Goal: Task Accomplishment & Management: Complete application form

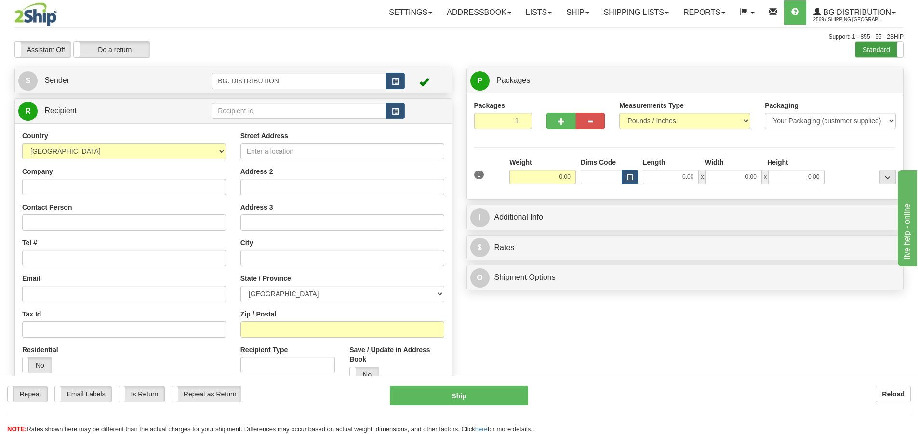
click at [872, 53] on label "Standard" at bounding box center [880, 49] width 48 height 15
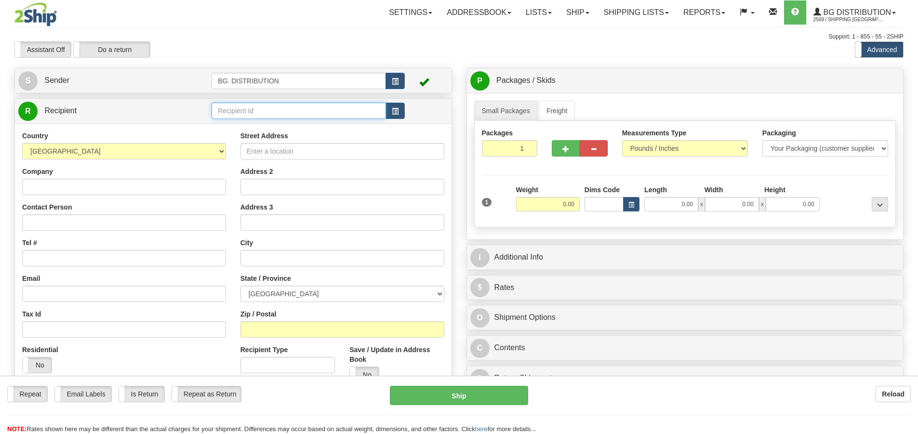
click at [335, 103] on input "text" at bounding box center [299, 111] width 175 height 16
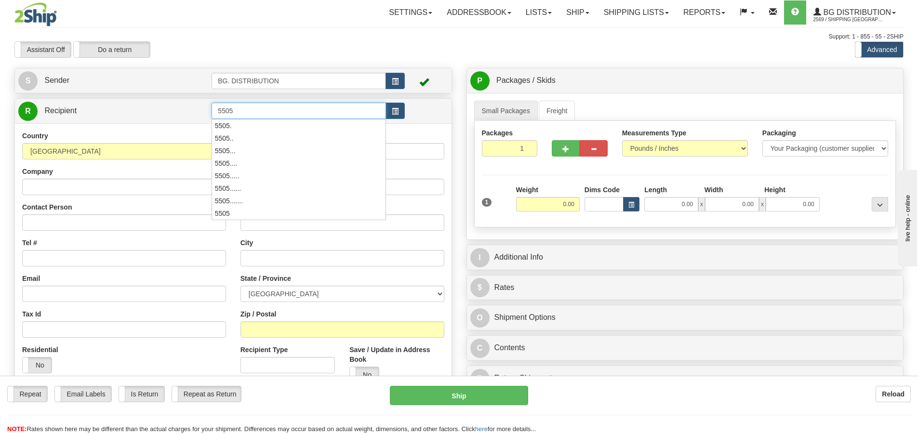
type input "5505"
click button "Delete" at bounding box center [0, 0] width 0 height 0
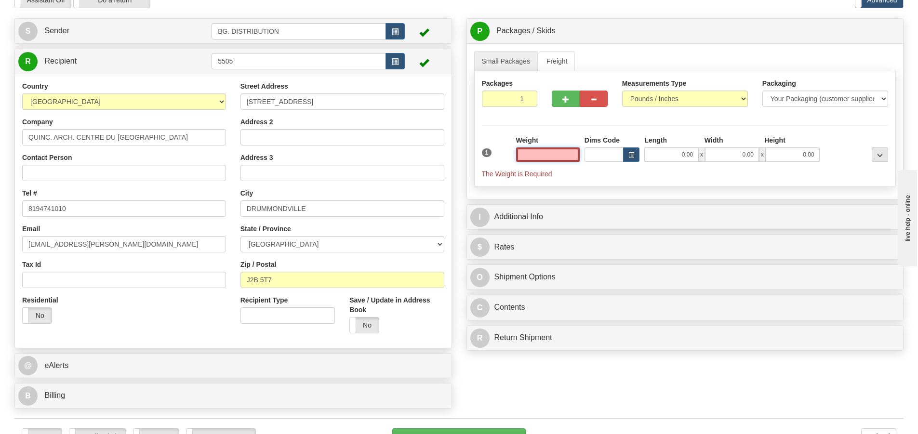
scroll to position [145, 0]
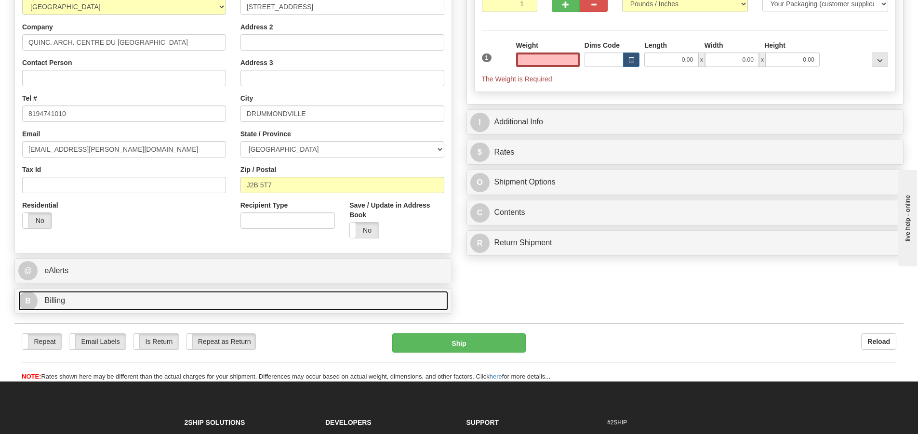
type input "0.00"
click at [25, 301] on span "B" at bounding box center [27, 301] width 19 height 19
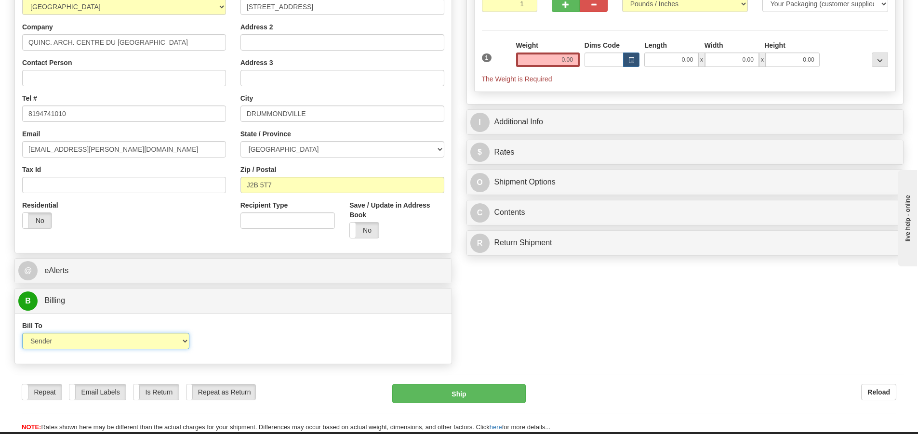
click at [70, 339] on select "Sender Recipient Third Party Collect" at bounding box center [105, 341] width 167 height 16
select select "2"
click at [22, 333] on select "Sender Recipient Third Party Collect" at bounding box center [105, 341] width 167 height 16
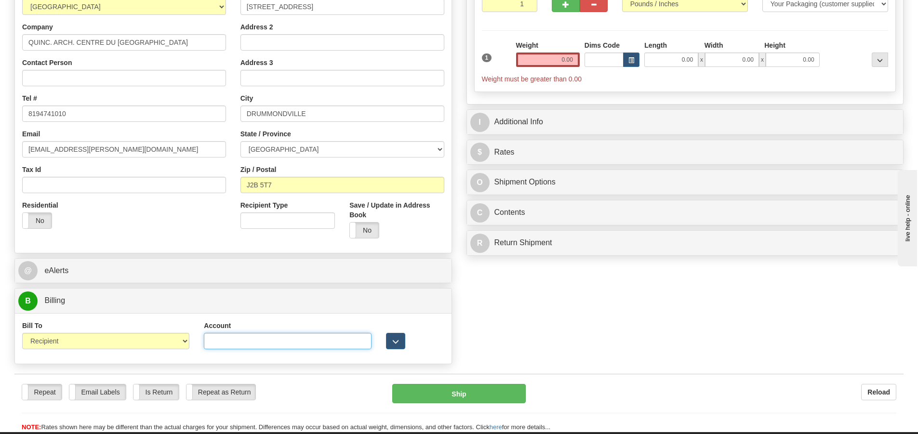
click at [290, 340] on input "Account" at bounding box center [287, 341] width 167 height 16
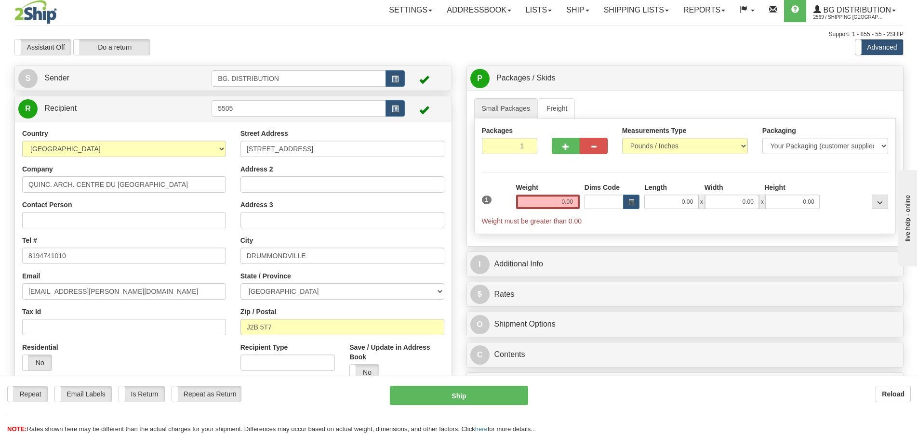
scroll to position [0, 0]
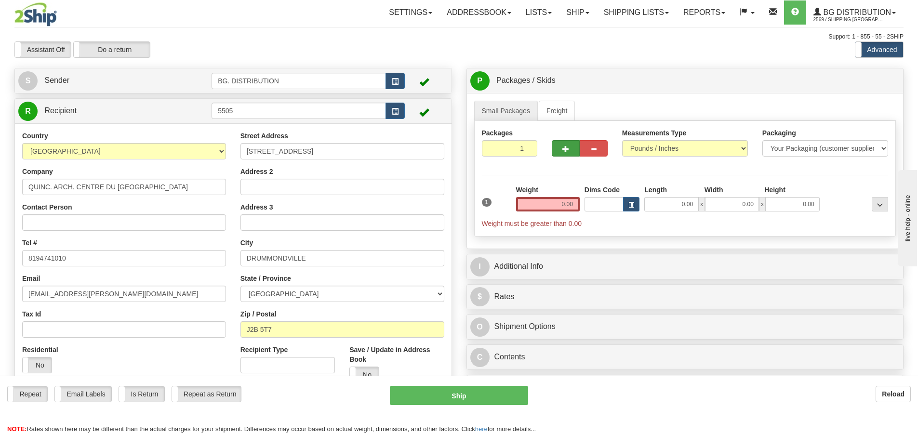
type input "9243385"
click at [564, 148] on span "button" at bounding box center [566, 149] width 7 height 6
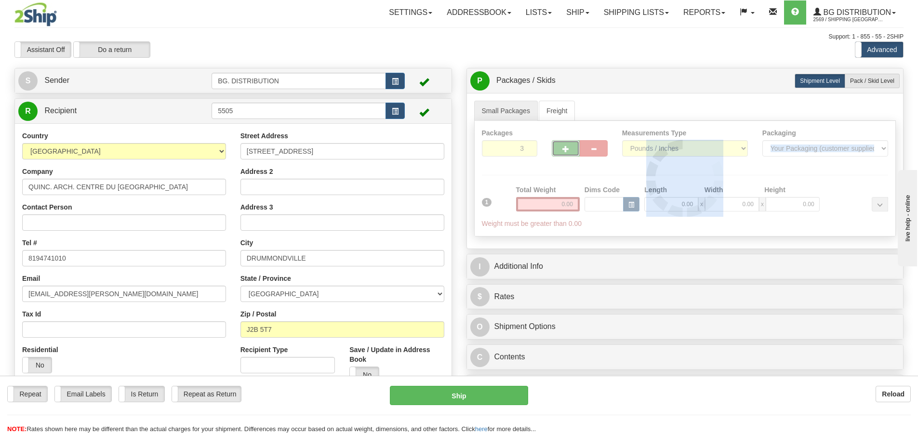
click at [564, 148] on div at bounding box center [685, 178] width 421 height 115
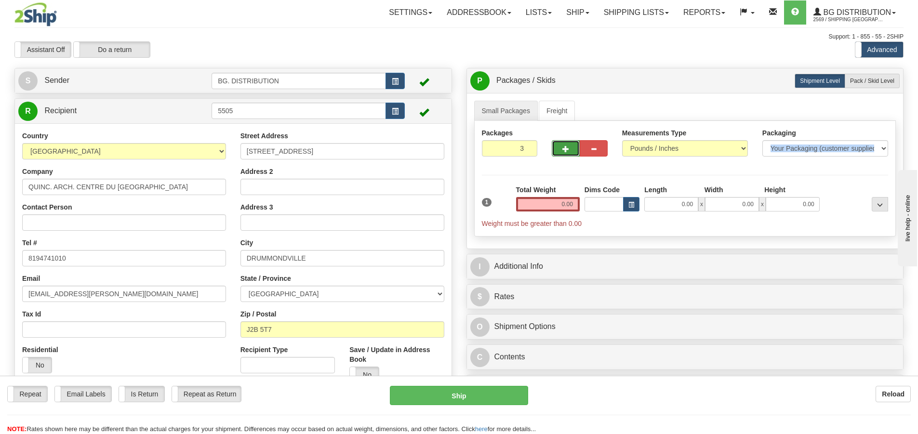
click at [564, 148] on span "button" at bounding box center [566, 149] width 7 height 6
type input "4"
click at [874, 84] on span "Pack / Skid Level" at bounding box center [872, 81] width 44 height 7
radio input "true"
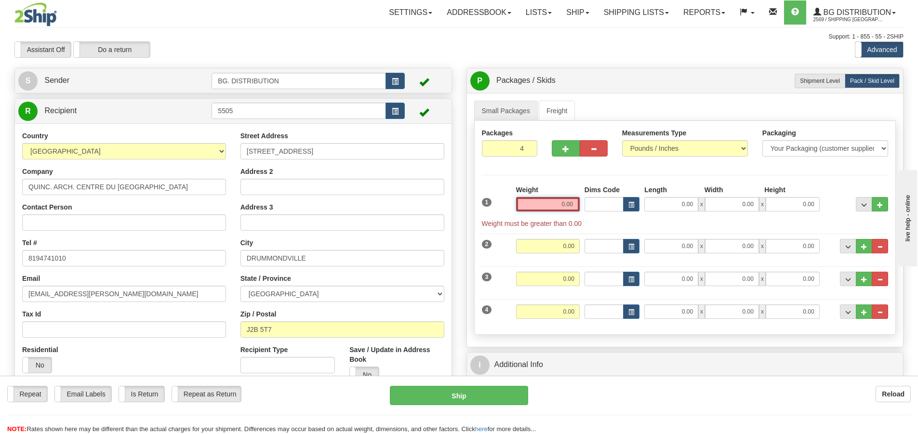
click at [553, 202] on input "0.00" at bounding box center [548, 204] width 64 height 14
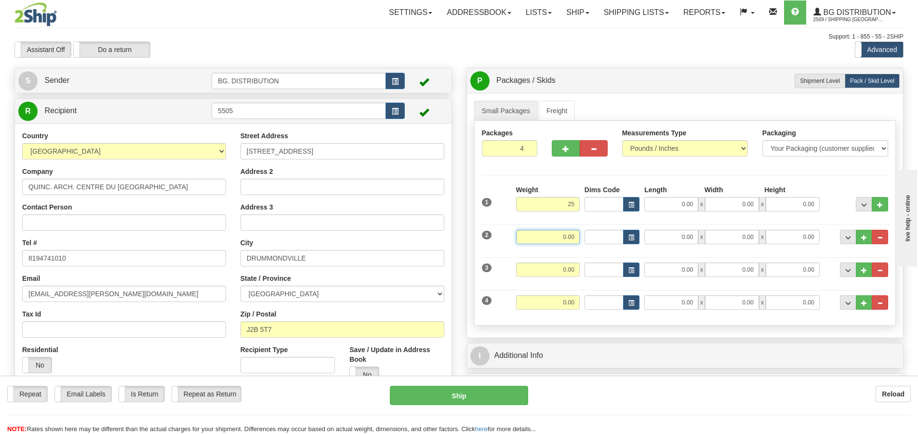
click at [578, 240] on input "0.00" at bounding box center [548, 237] width 64 height 14
type input "25.00"
type input "18.00"
click at [571, 274] on input "0.00" at bounding box center [548, 270] width 64 height 14
type input "8.00"
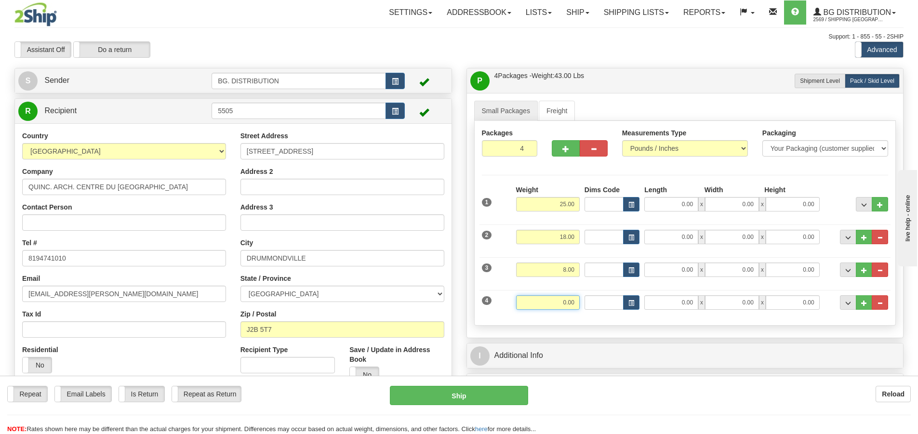
click at [557, 300] on input "0.00" at bounding box center [548, 303] width 64 height 14
type input "30"
click at [681, 206] on input "0.00" at bounding box center [672, 204] width 54 height 14
type input "30.00"
type input "95.00"
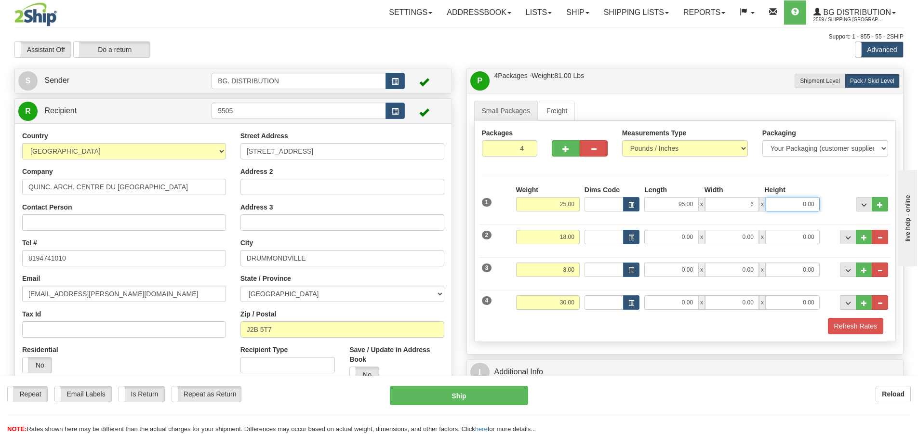
type input "6.00"
type input "8.00"
click at [683, 234] on input "0.00" at bounding box center [672, 237] width 54 height 14
type input "95.00"
type input "4.00"
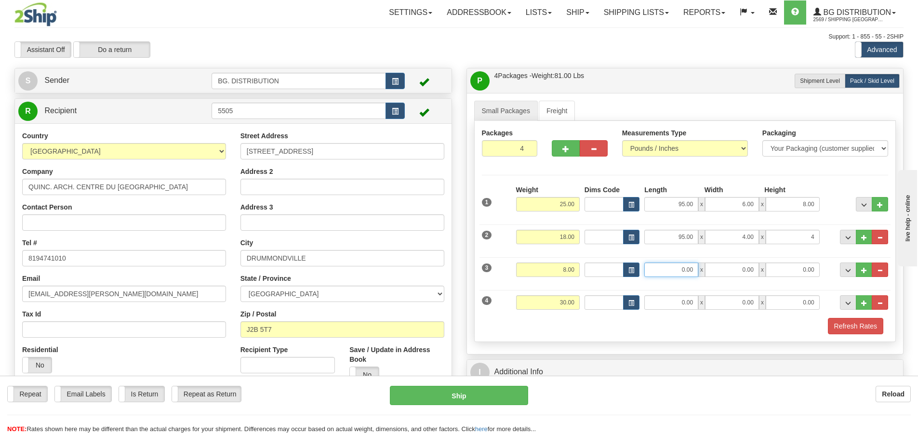
type input "4.00"
click at [668, 272] on input "0.00" at bounding box center [672, 270] width 54 height 14
type input "27.00"
type input "3.00"
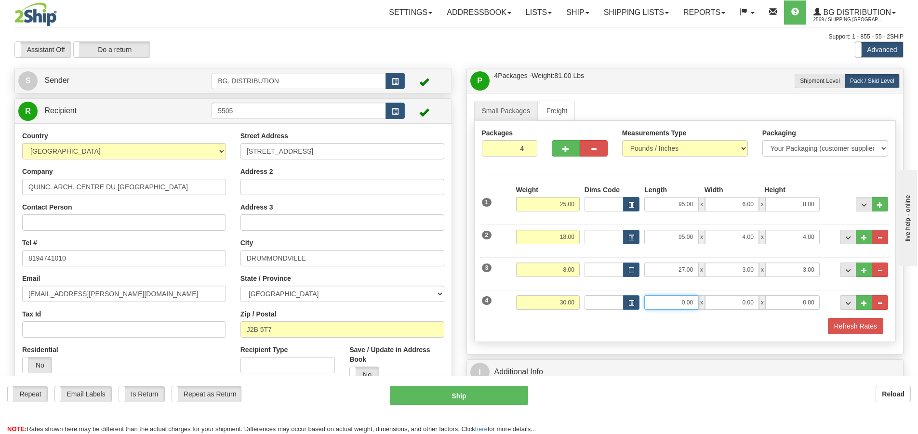
click at [680, 305] on input "0.00" at bounding box center [672, 303] width 54 height 14
type input "13.00"
type input "9.00"
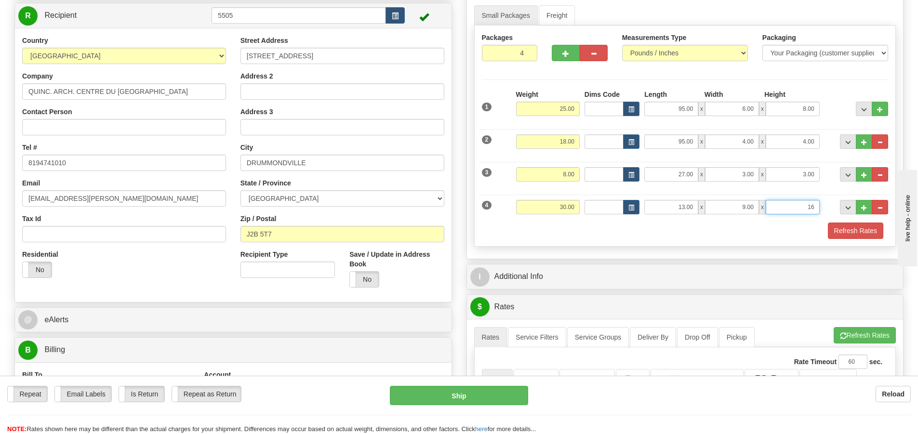
scroll to position [96, 0]
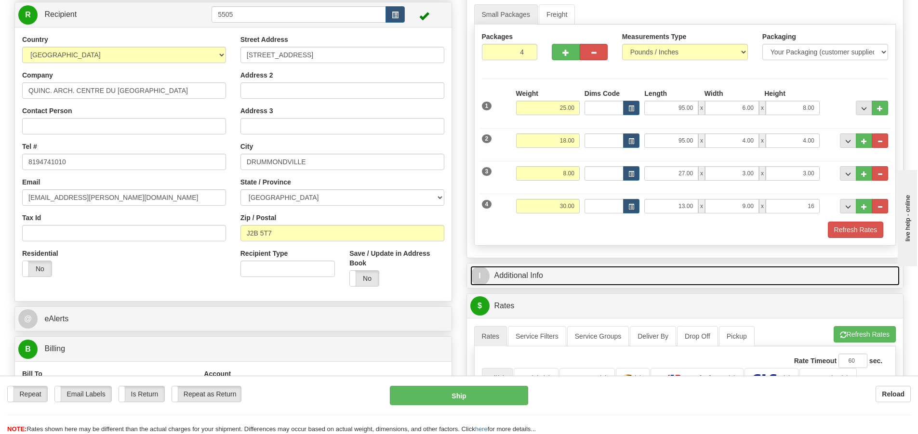
type input "16.00"
click at [482, 275] on span "I" at bounding box center [480, 276] width 19 height 19
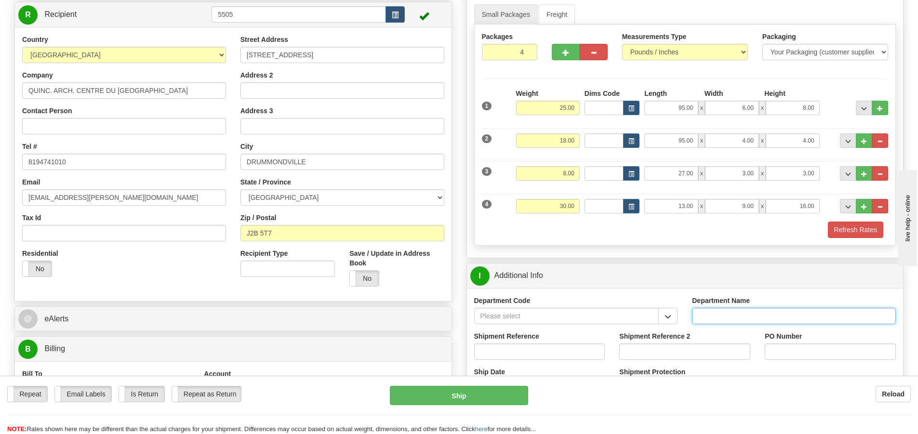
click at [730, 316] on input "Department Name" at bounding box center [794, 316] width 204 height 16
type input "."
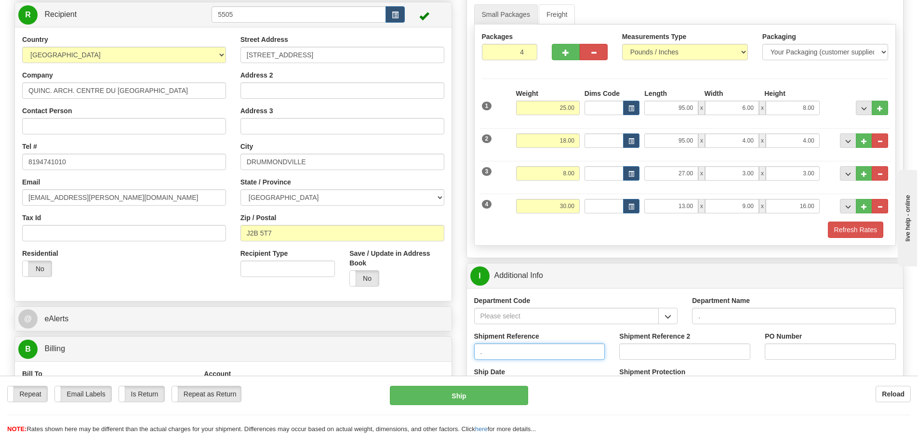
type input "."
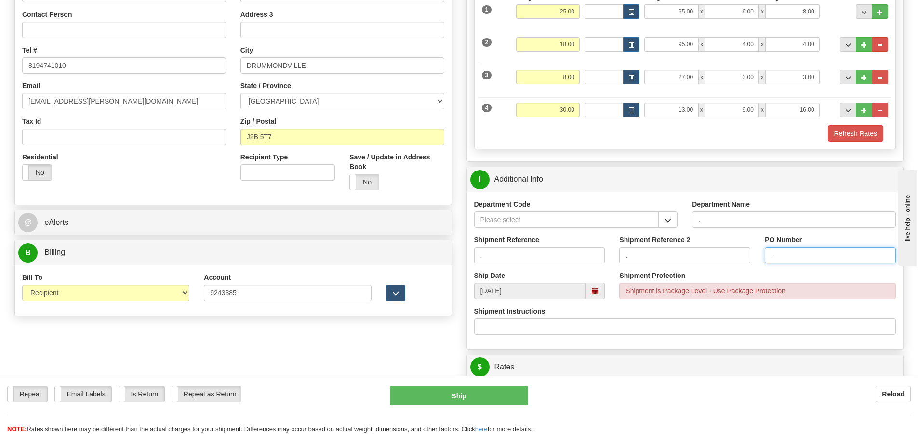
scroll to position [337, 0]
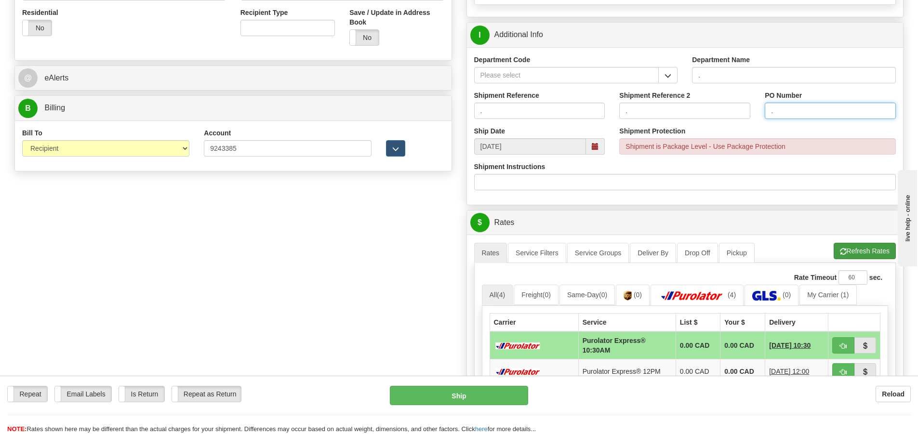
type input "."
click at [865, 247] on button "Refresh Rates" at bounding box center [865, 251] width 62 height 16
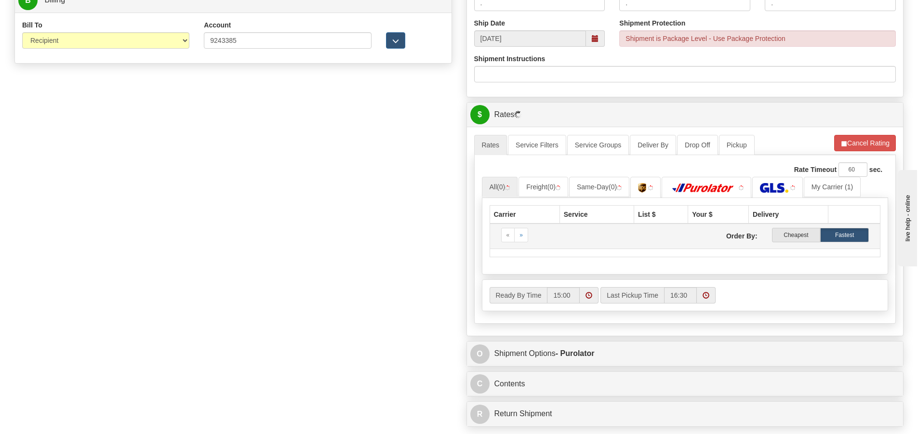
scroll to position [530, 0]
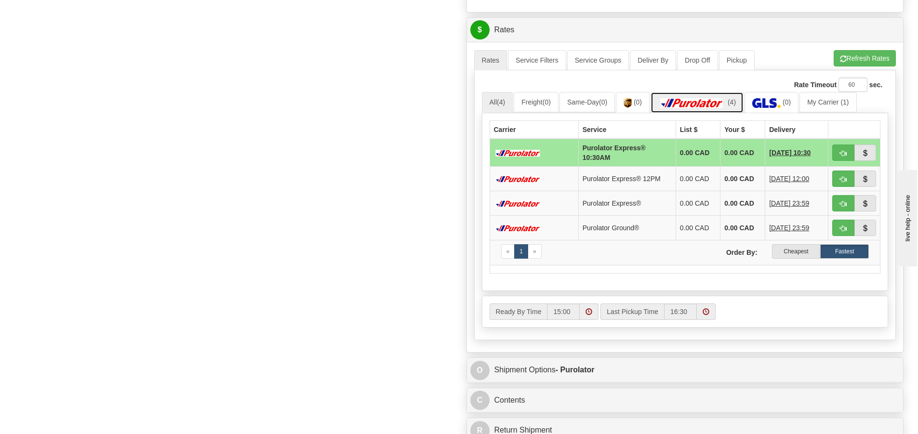
click at [712, 102] on img at bounding box center [692, 103] width 67 height 10
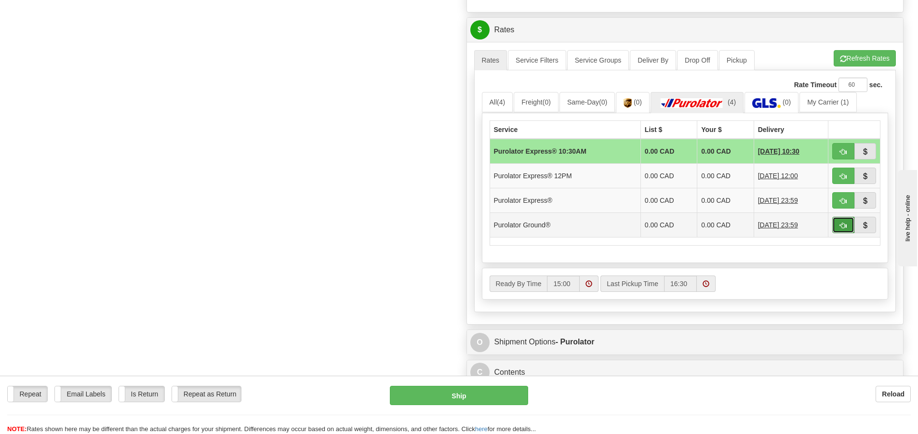
click at [837, 222] on button "button" at bounding box center [844, 225] width 22 height 16
type input "260"
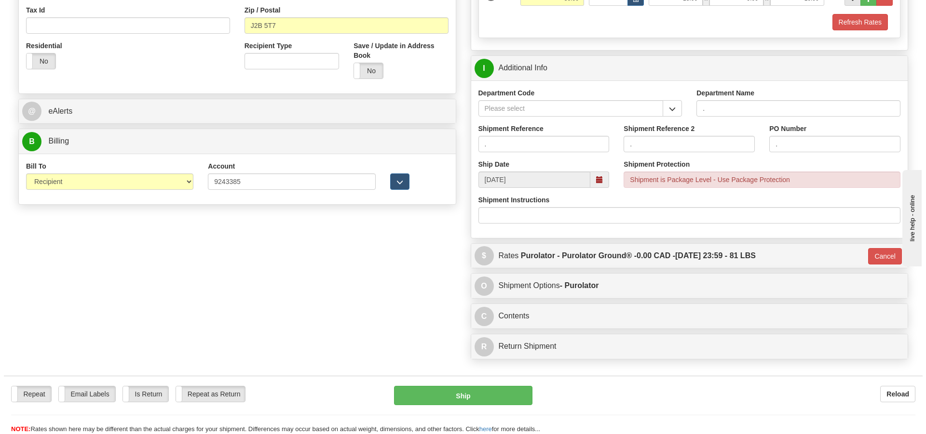
scroll to position [256, 0]
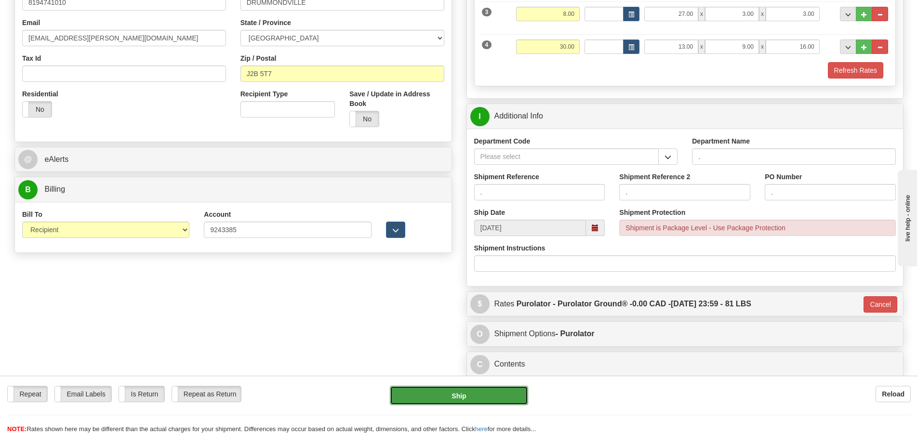
click at [488, 405] on button "Ship" at bounding box center [459, 395] width 138 height 19
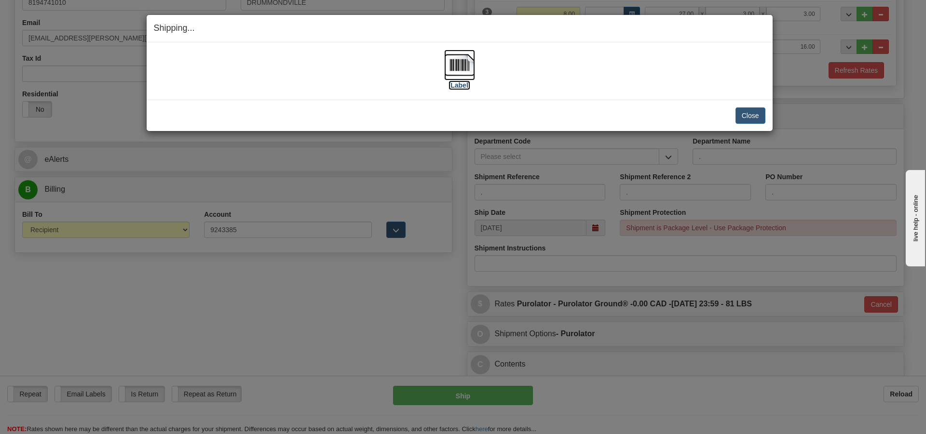
click at [470, 88] on label "[Label]" at bounding box center [459, 86] width 22 height 10
click at [742, 116] on button "Close" at bounding box center [750, 116] width 30 height 16
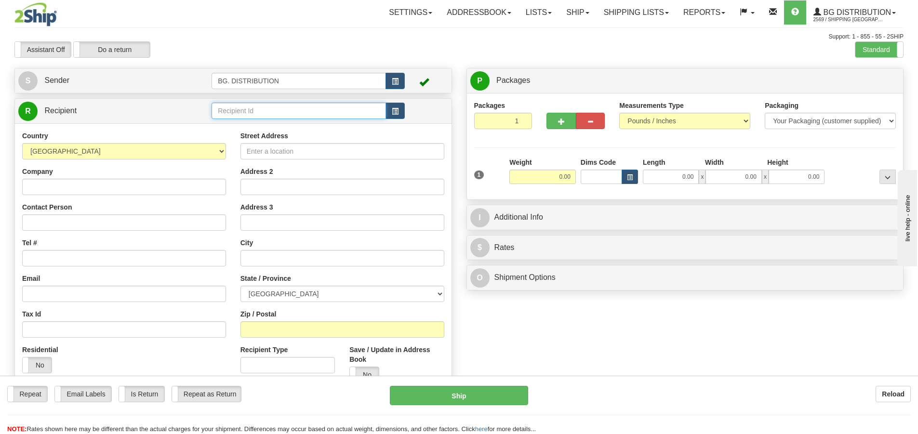
click at [289, 108] on input "text" at bounding box center [299, 111] width 175 height 16
type input "60426"
click button "Delete" at bounding box center [0, 0] width 0 height 0
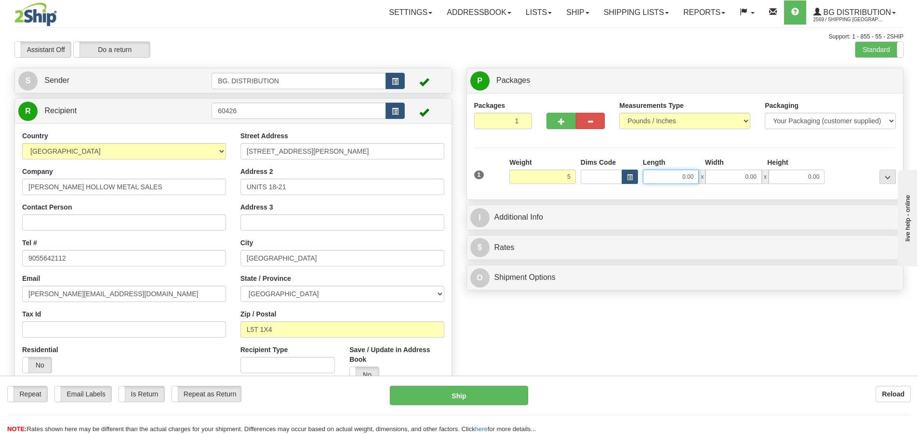
type input "5.00"
drag, startPoint x: 665, startPoint y: 175, endPoint x: 654, endPoint y: 186, distance: 15.3
click at [667, 175] on input "0.00" at bounding box center [671, 177] width 56 height 14
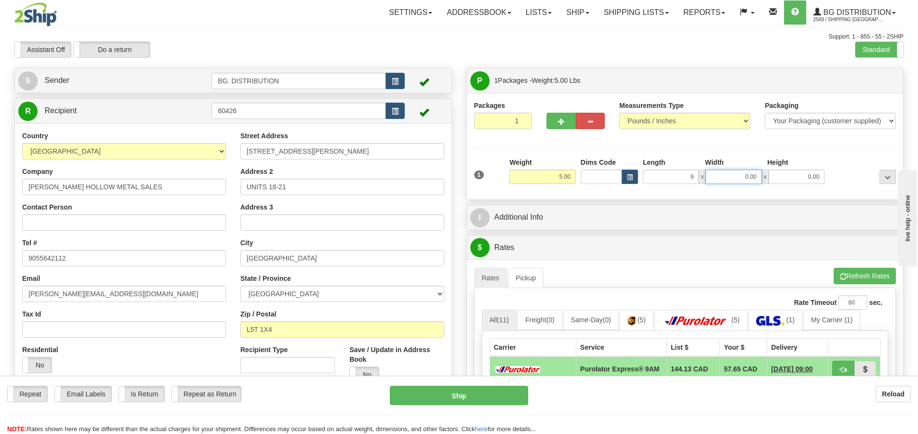
type input "9.00"
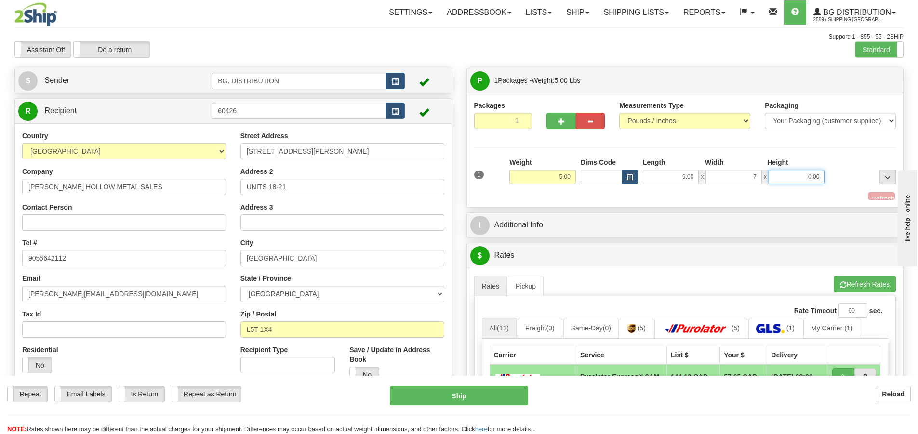
type input "7.00"
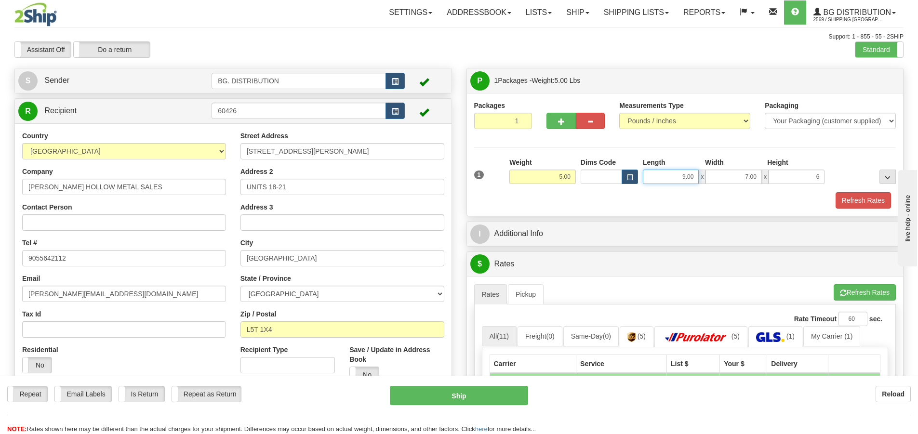
type input "6.00"
click at [685, 174] on input "9.00" at bounding box center [671, 177] width 56 height 14
type input "8.00"
click at [542, 209] on div "Packages 1 1 Measurements Type" at bounding box center [685, 154] width 437 height 123
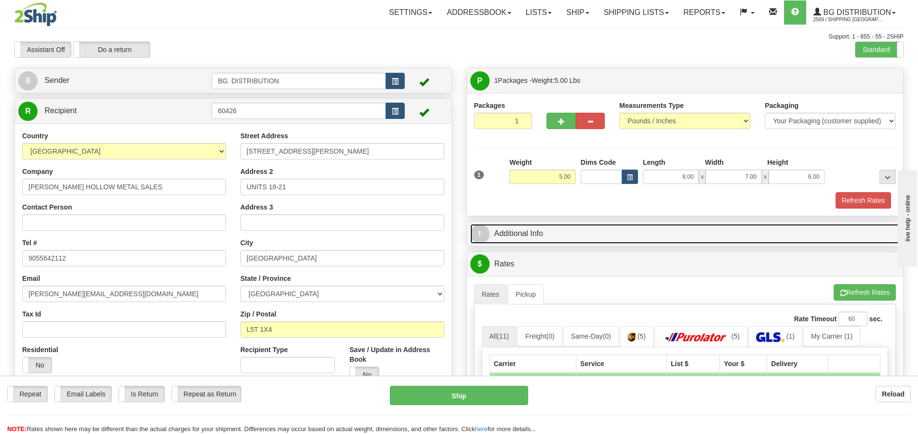
click at [480, 227] on span "I" at bounding box center [480, 234] width 19 height 19
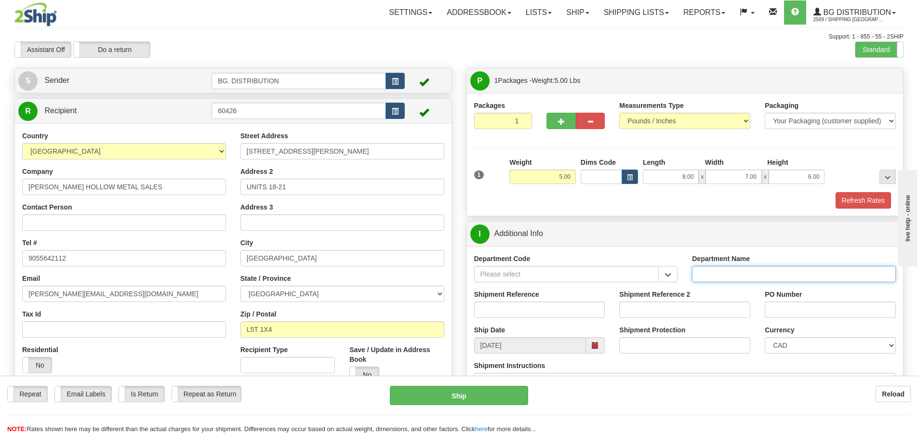
click at [708, 274] on input "Department Name" at bounding box center [794, 274] width 204 height 16
type input "."
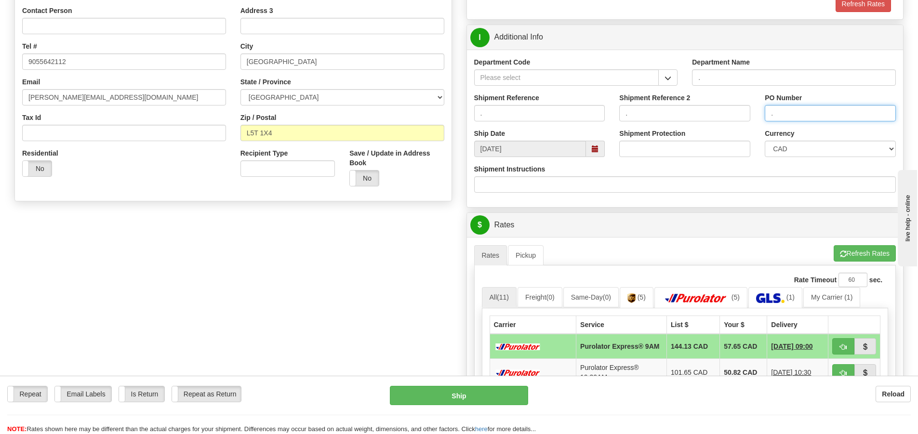
scroll to position [241, 0]
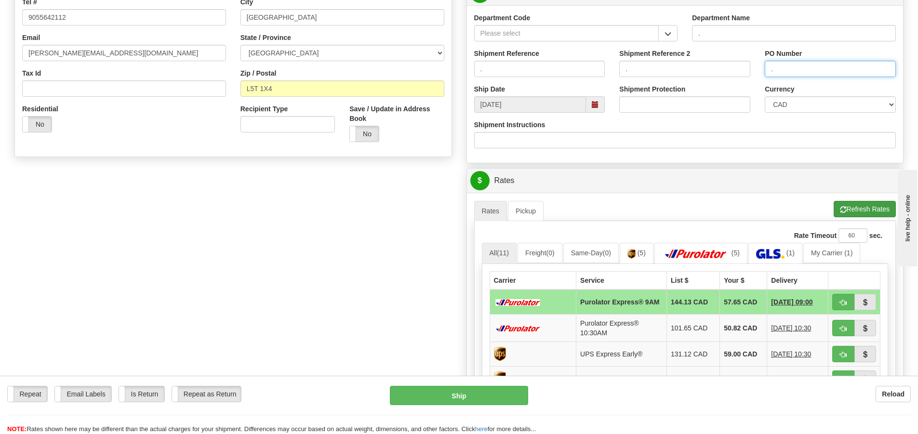
type input "."
click at [849, 207] on button "Refresh Rates" at bounding box center [865, 209] width 62 height 16
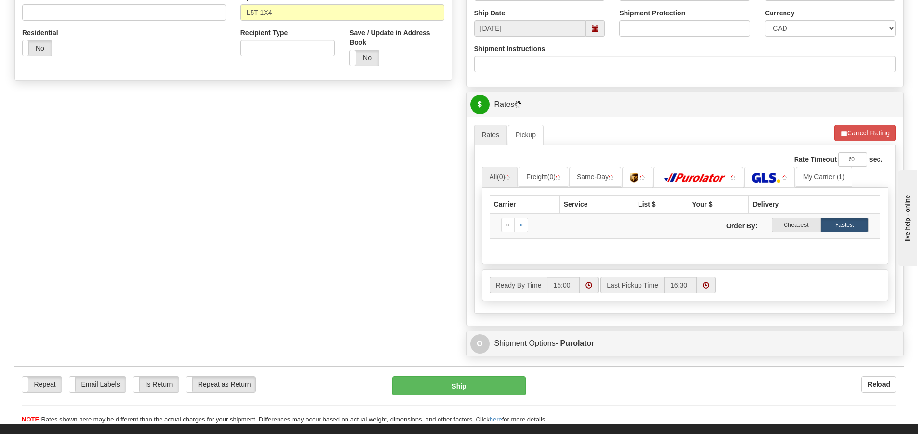
scroll to position [434, 0]
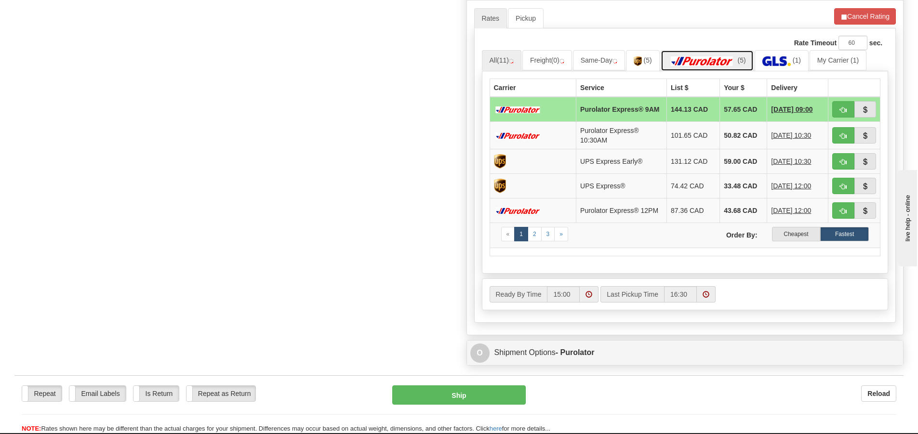
click at [711, 58] on img at bounding box center [702, 61] width 67 height 10
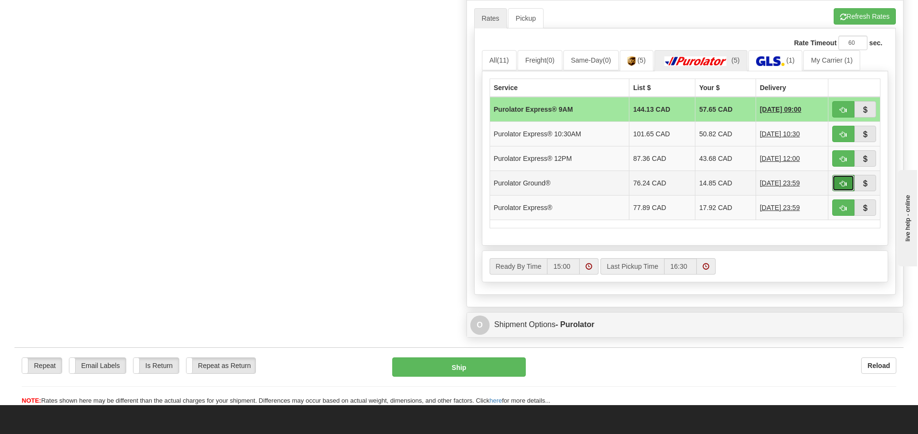
click at [837, 184] on button "button" at bounding box center [844, 183] width 22 height 16
type input "260"
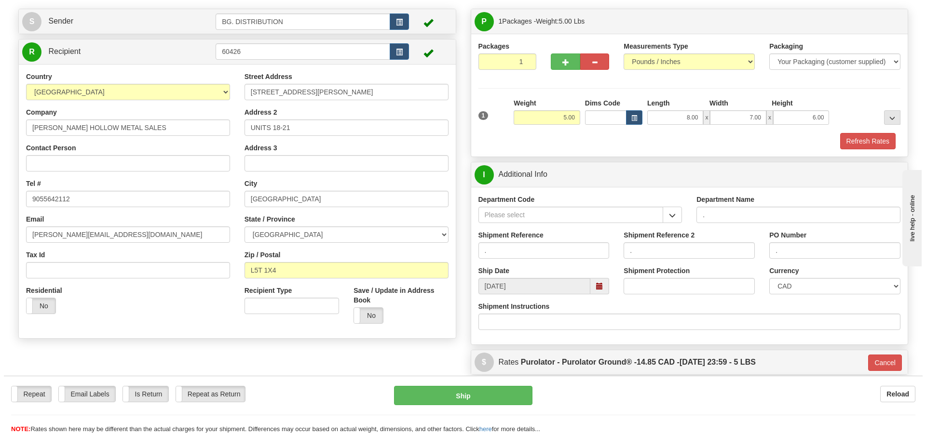
scroll to position [59, 0]
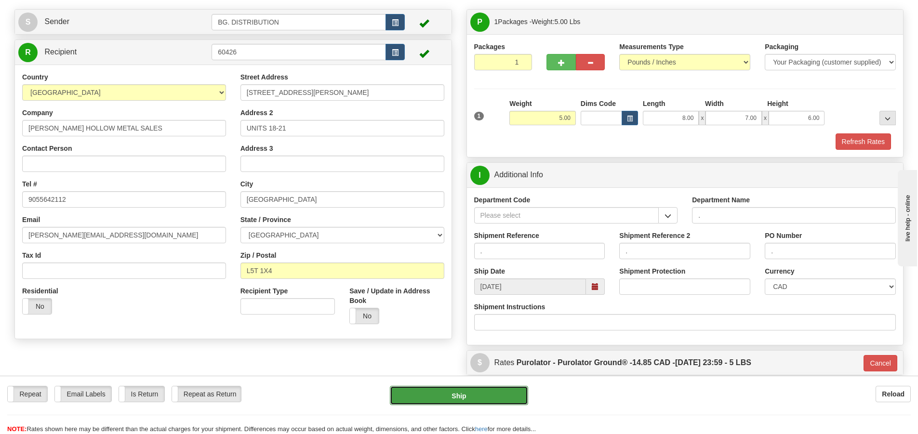
click at [486, 391] on button "Ship" at bounding box center [459, 395] width 138 height 19
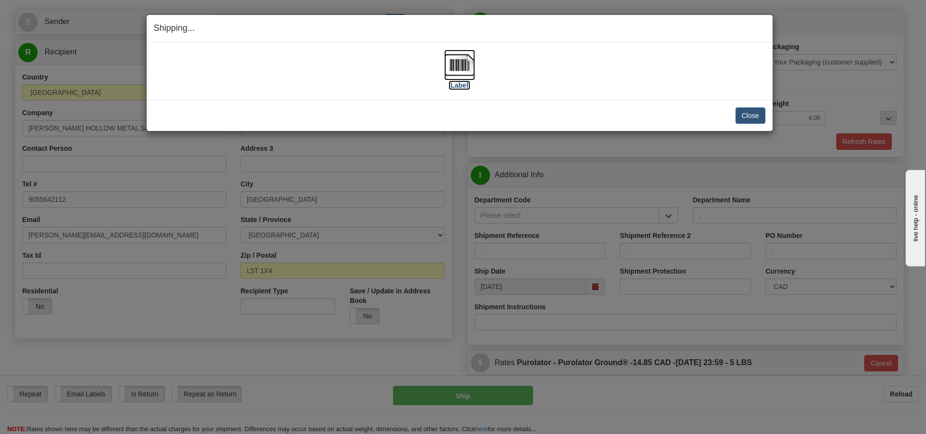
click at [463, 85] on label "[Label]" at bounding box center [459, 86] width 22 height 10
click at [743, 115] on button "Close" at bounding box center [750, 116] width 30 height 16
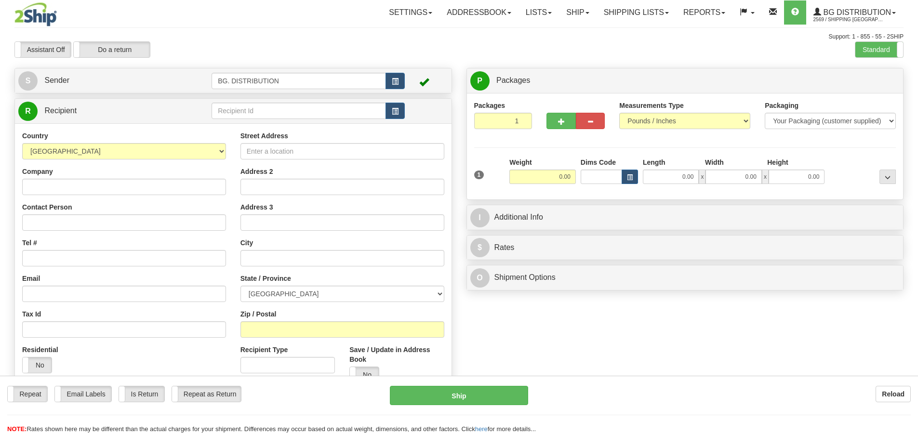
click at [247, 112] on div "Toggle navigation Settings Shipping Preferences Fields Preferences New" at bounding box center [459, 244] width 918 height 488
click at [247, 112] on input "text" at bounding box center [299, 111] width 175 height 16
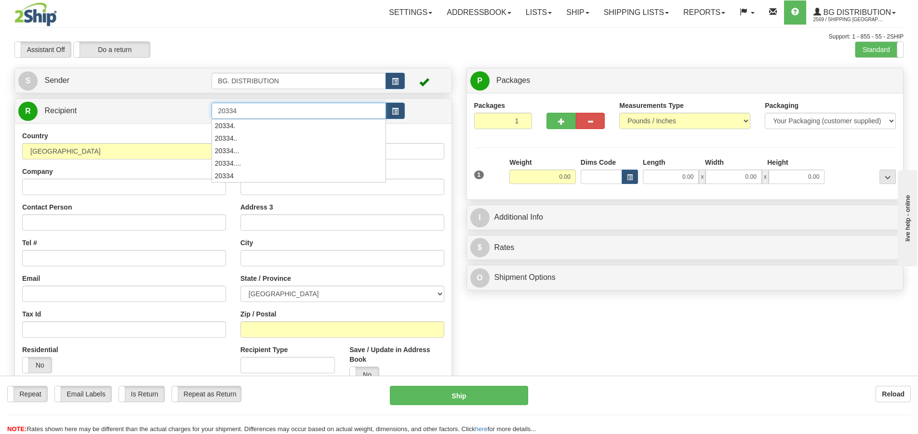
type input "20334"
click button "Delete" at bounding box center [0, 0] width 0 height 0
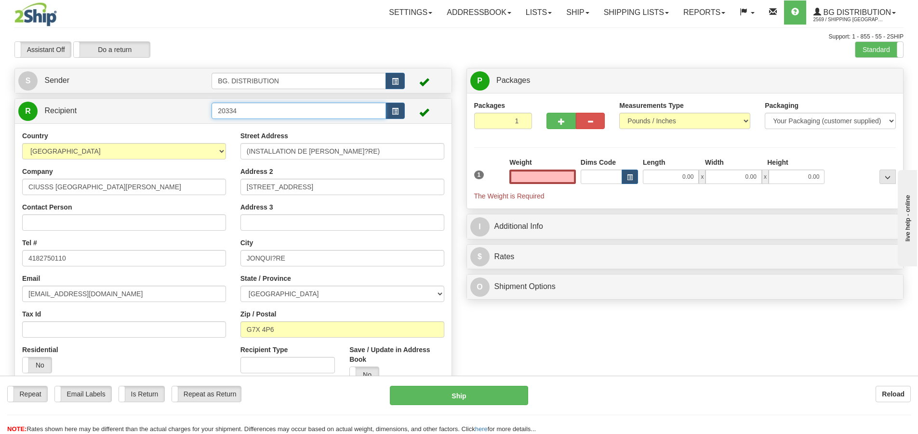
type input "0.00"
click at [322, 112] on input "20334" at bounding box center [299, 111] width 175 height 16
type input "20334."
click button "Delete" at bounding box center [0, 0] width 0 height 0
type input "0.00"
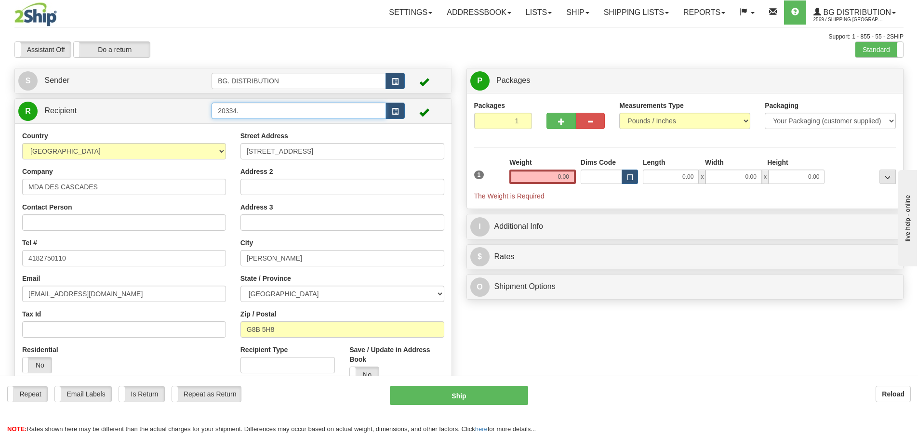
click at [255, 108] on input "20334." at bounding box center [299, 111] width 175 height 16
type input "20334.."
click button "Delete" at bounding box center [0, 0] width 0 height 0
type input "0.00"
click at [663, 182] on input "0.00" at bounding box center [671, 177] width 56 height 14
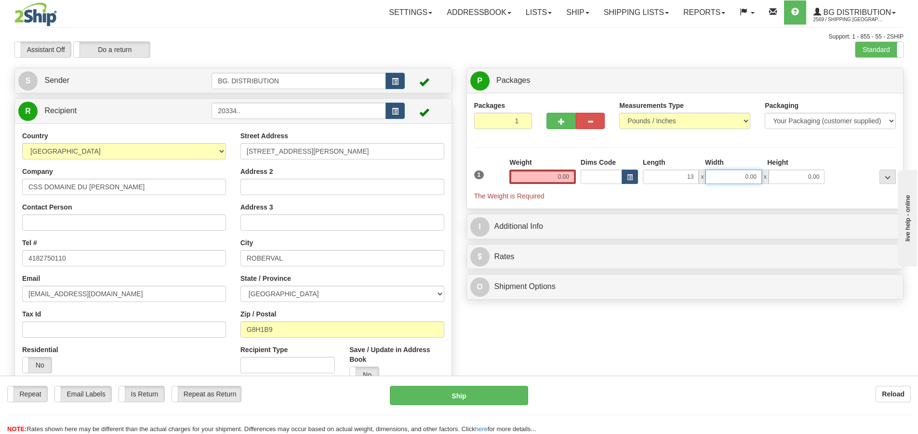
type input "13.00"
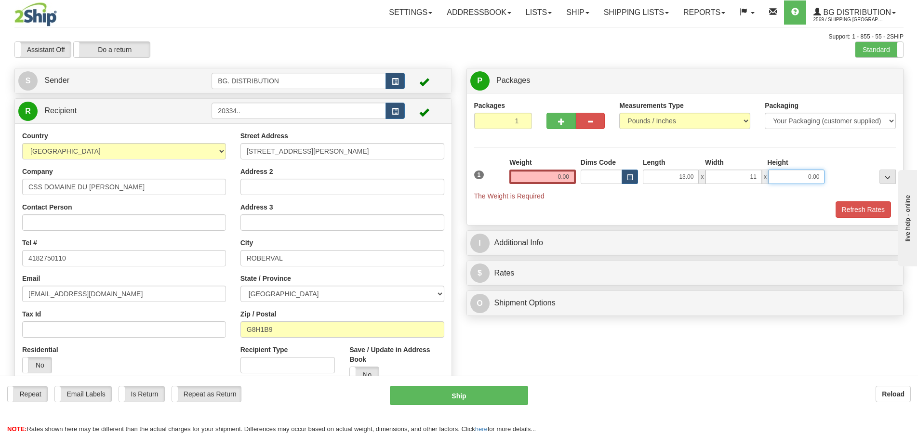
type input "11.00"
type input "8.00"
click at [545, 181] on input "0.00" at bounding box center [543, 177] width 67 height 14
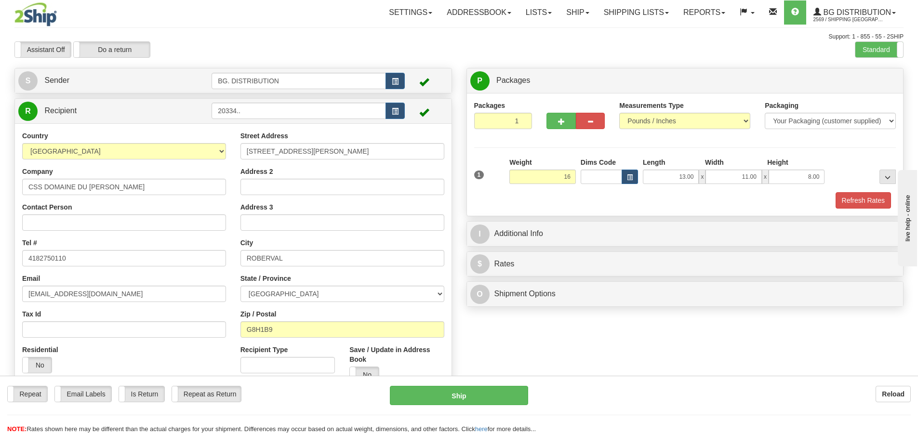
type input "16.00"
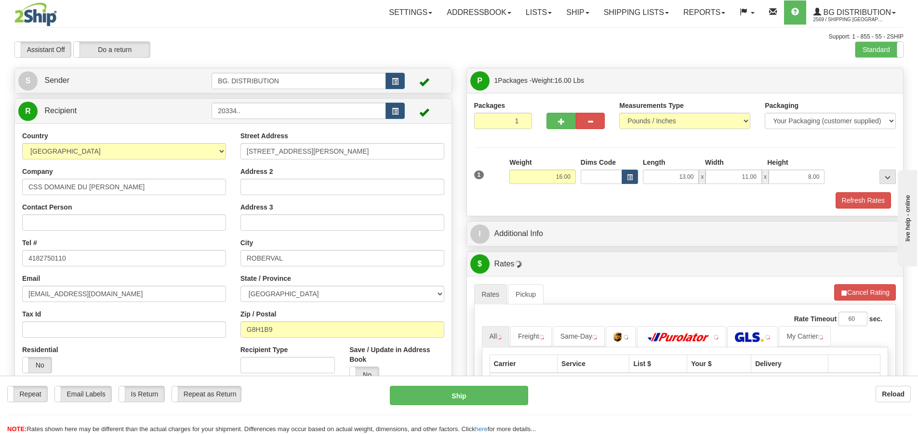
click at [482, 248] on div "P Packages 1 Packages - Weight: 16.00 Lbs Shipment Level Shipm. Package Level P…" at bounding box center [685, 282] width 452 height 428
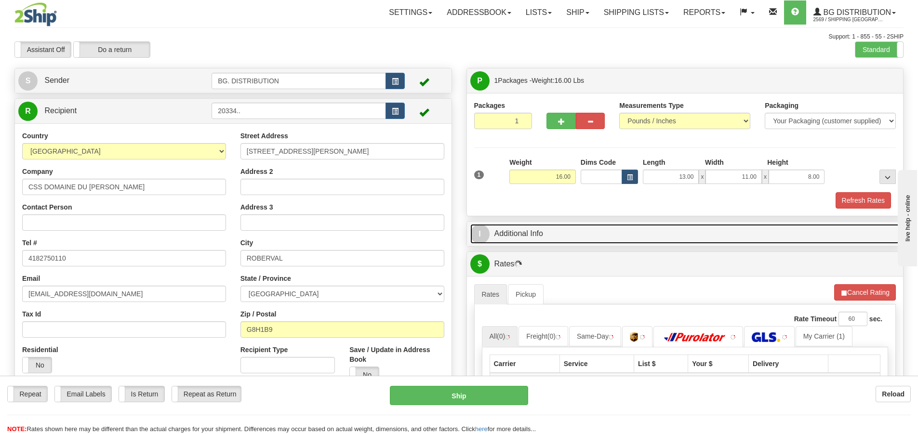
click at [482, 234] on span "I" at bounding box center [480, 234] width 19 height 19
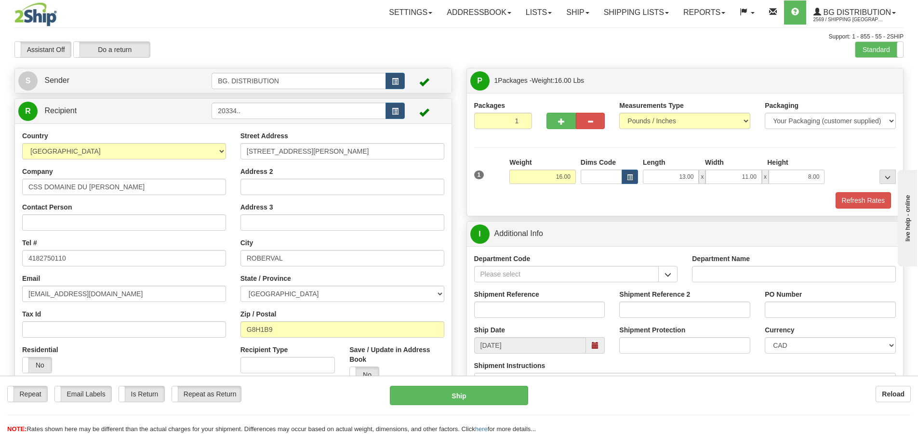
click at [689, 271] on div "Department Name" at bounding box center [794, 272] width 218 height 36
drag, startPoint x: 692, startPoint y: 268, endPoint x: 701, endPoint y: 270, distance: 8.4
click at [693, 268] on input "Department Name" at bounding box center [794, 274] width 204 height 16
type input "."
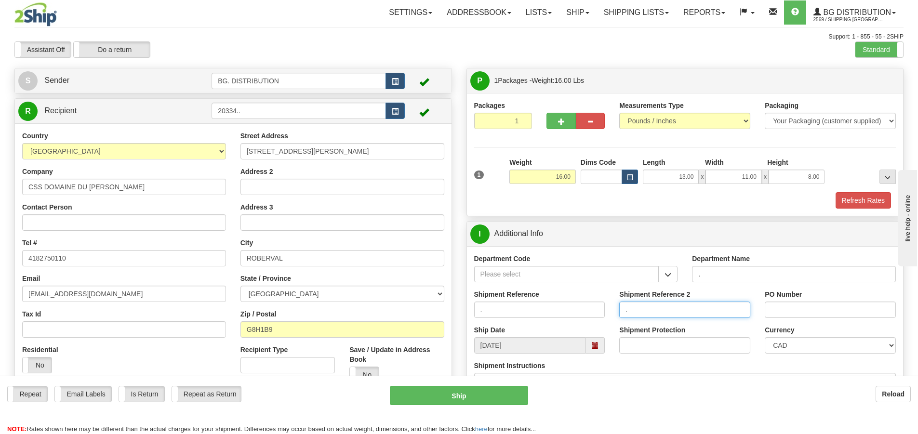
type input "."
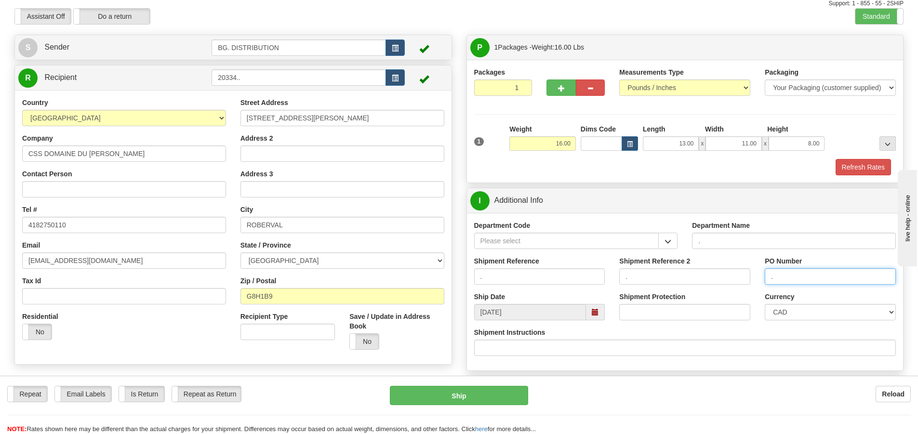
scroll to position [96, 0]
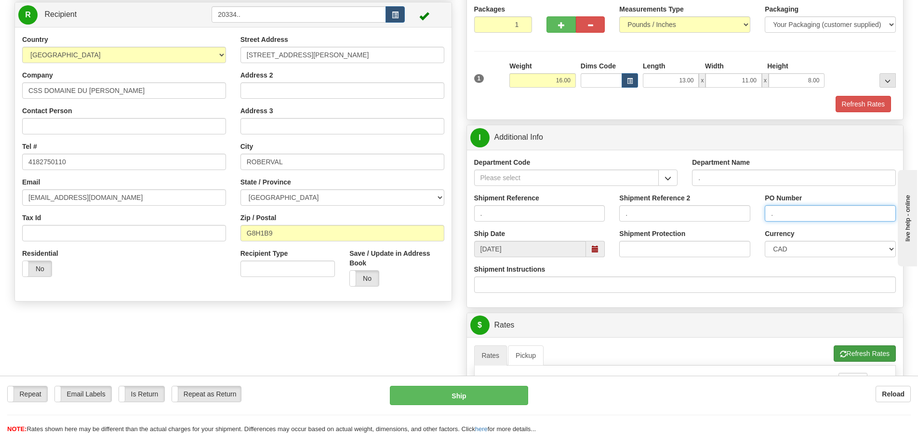
type input "."
click at [848, 356] on button "Refresh Rates" at bounding box center [865, 354] width 62 height 16
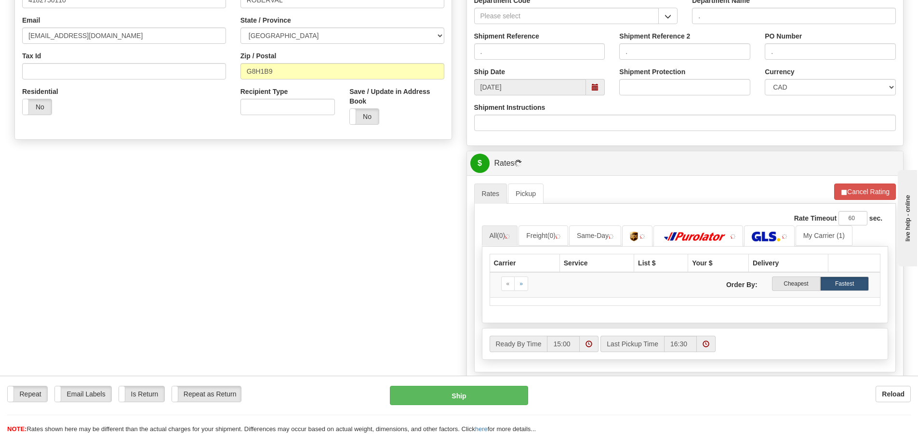
scroll to position [289, 0]
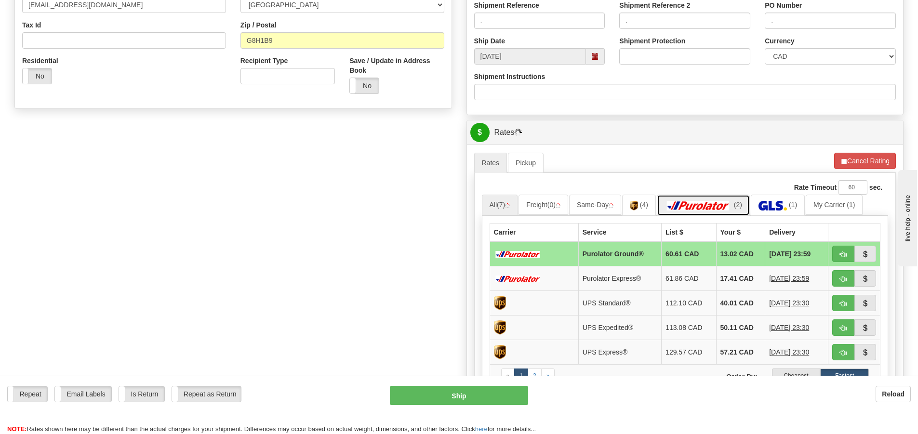
click at [707, 205] on img at bounding box center [698, 206] width 67 height 10
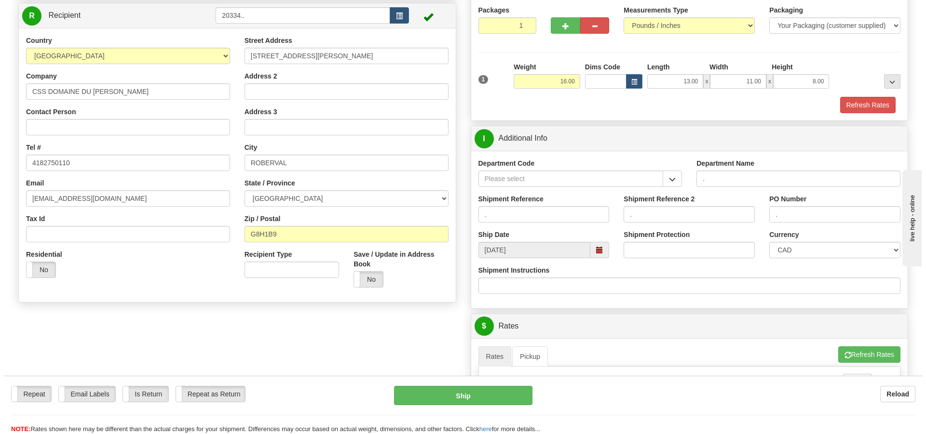
scroll to position [0, 0]
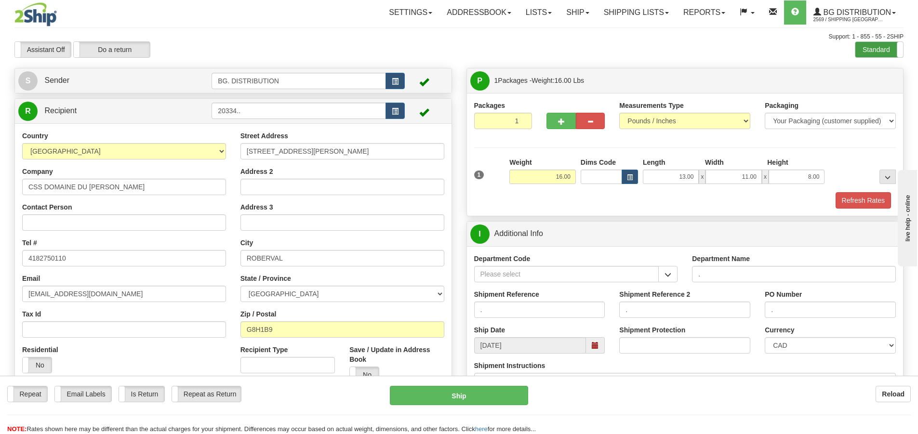
click at [890, 47] on label "Standard" at bounding box center [880, 49] width 48 height 15
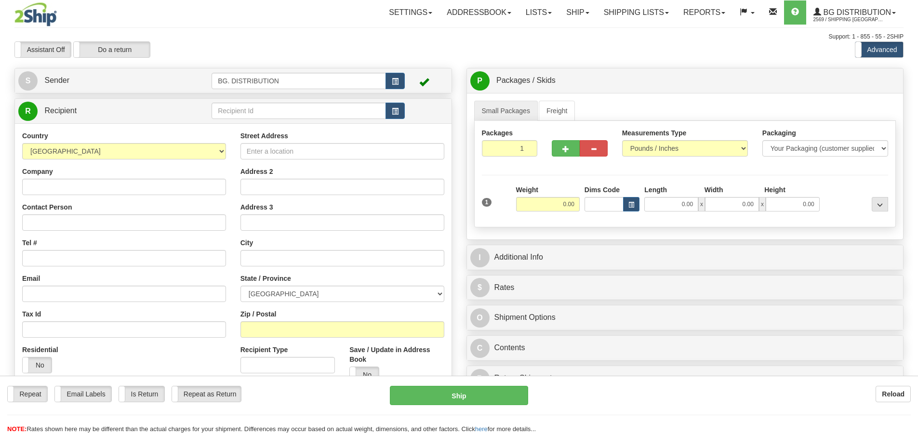
click at [288, 109] on div "Toggle navigation Settings Shipping Preferences Fields Preferences New" at bounding box center [459, 274] width 918 height 548
click at [298, 108] on input "text" at bounding box center [299, 111] width 175 height 16
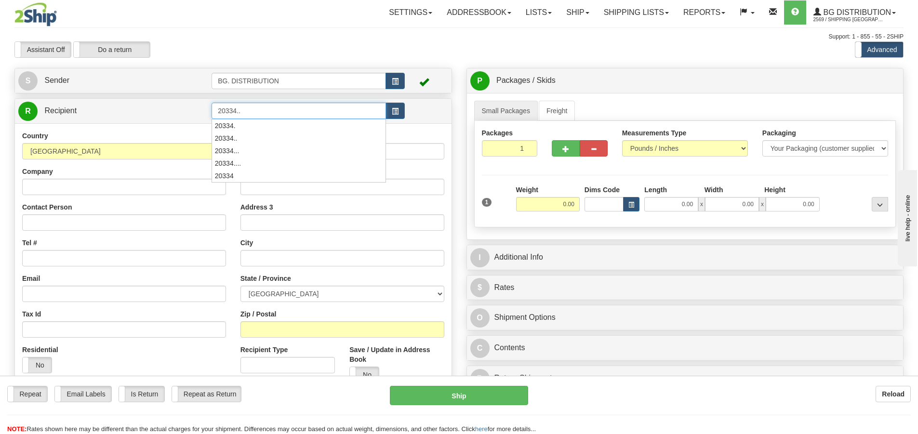
type input "20334.."
click button "Delete" at bounding box center [0, 0] width 0 height 0
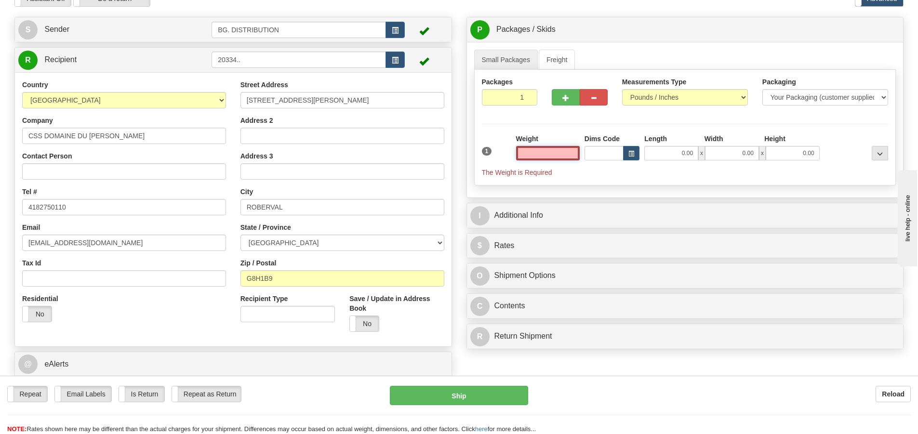
scroll to position [145, 0]
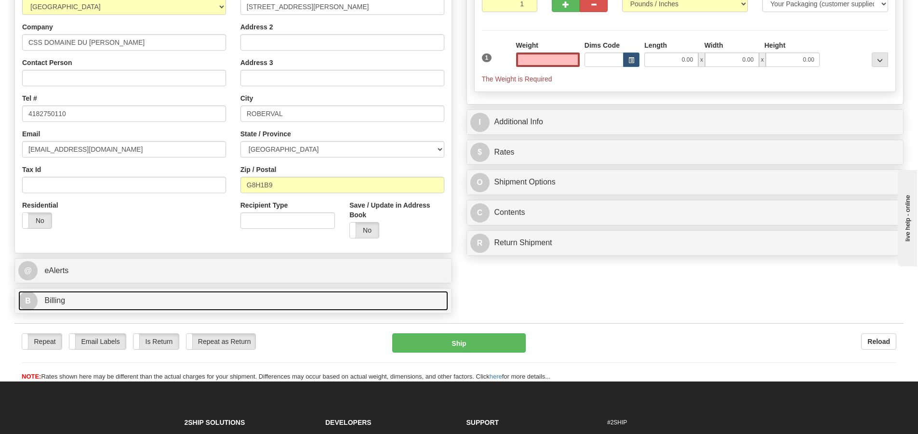
type input "0.00"
click at [36, 300] on span "B" at bounding box center [27, 301] width 19 height 19
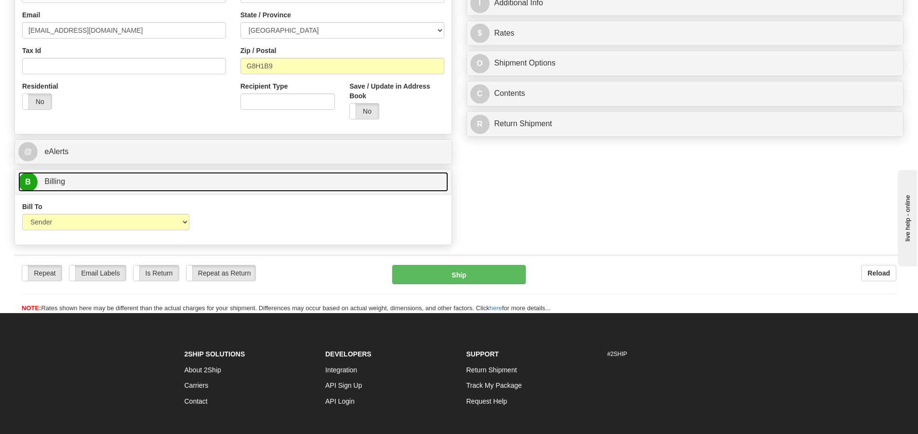
scroll to position [289, 0]
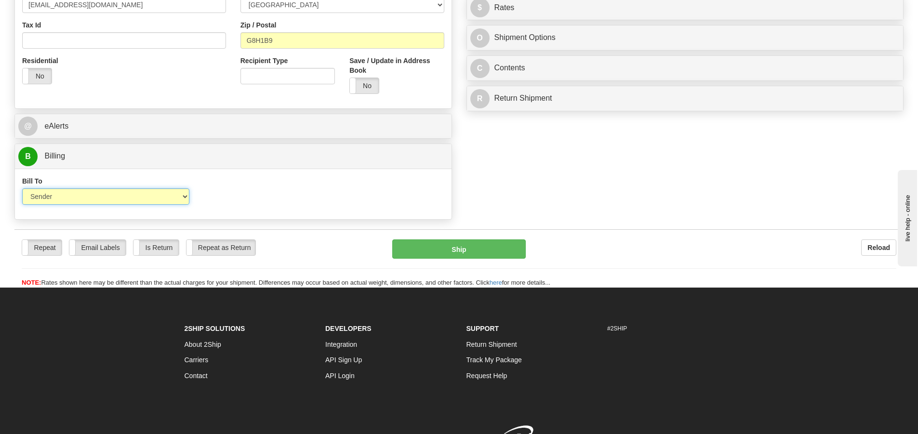
click at [113, 203] on select "Sender Recipient Third Party Collect" at bounding box center [105, 197] width 167 height 16
select select "2"
click at [22, 189] on select "Sender Recipient Third Party Collect" at bounding box center [105, 197] width 167 height 16
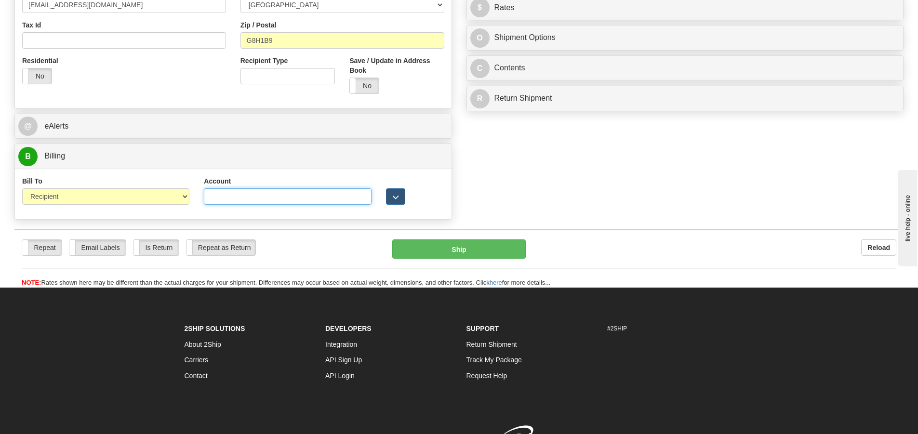
click at [259, 196] on input "Account" at bounding box center [287, 197] width 167 height 16
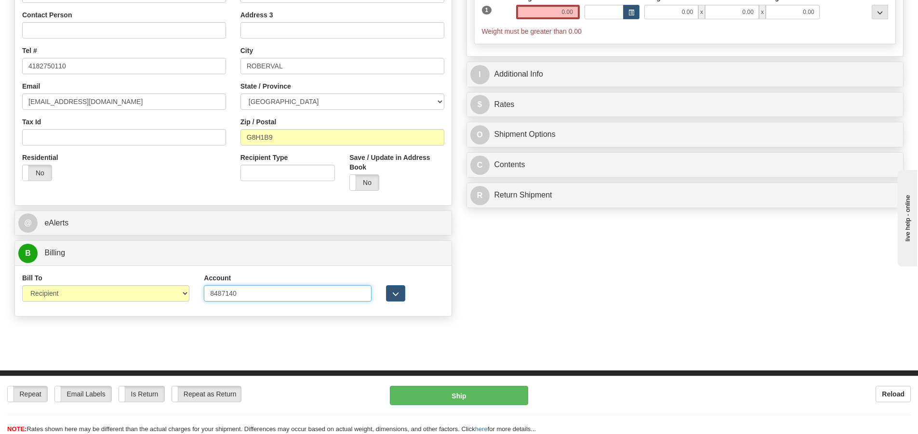
scroll to position [0, 0]
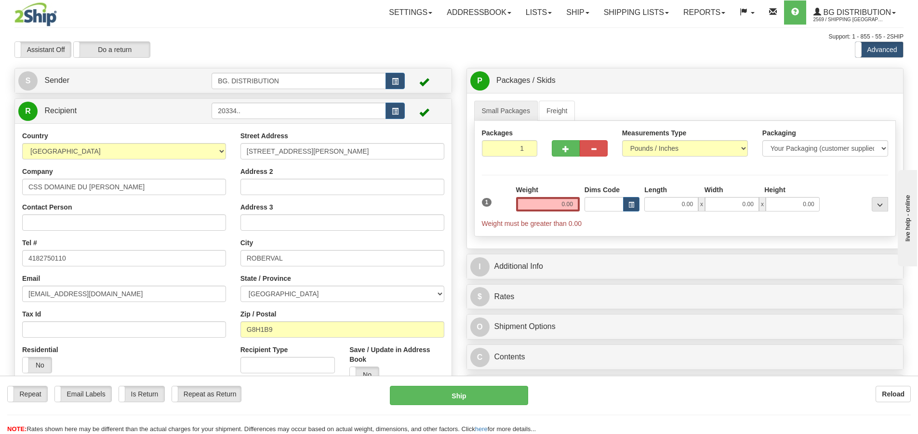
type input "8487140"
click at [560, 206] on input "0.00" at bounding box center [548, 204] width 64 height 14
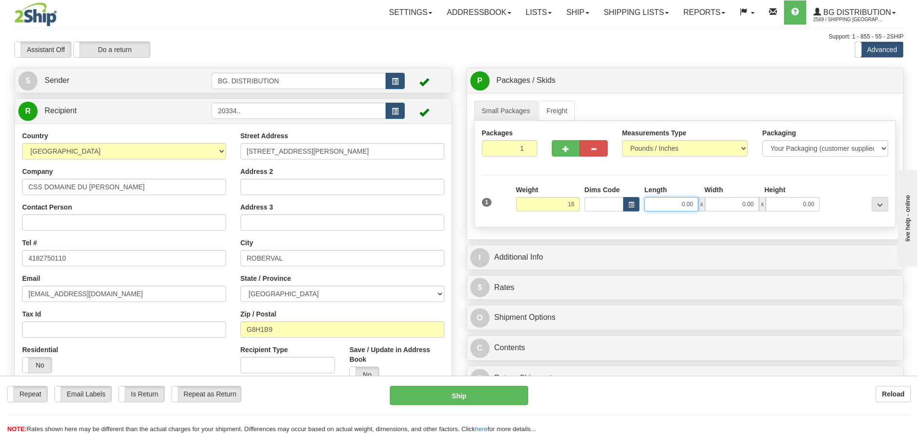
click at [671, 205] on input "0.00" at bounding box center [672, 204] width 54 height 14
type input "16.00"
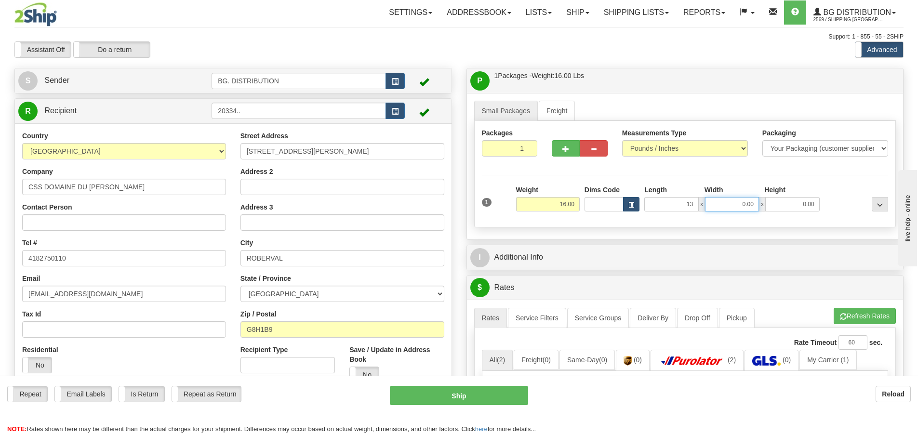
type input "13.00"
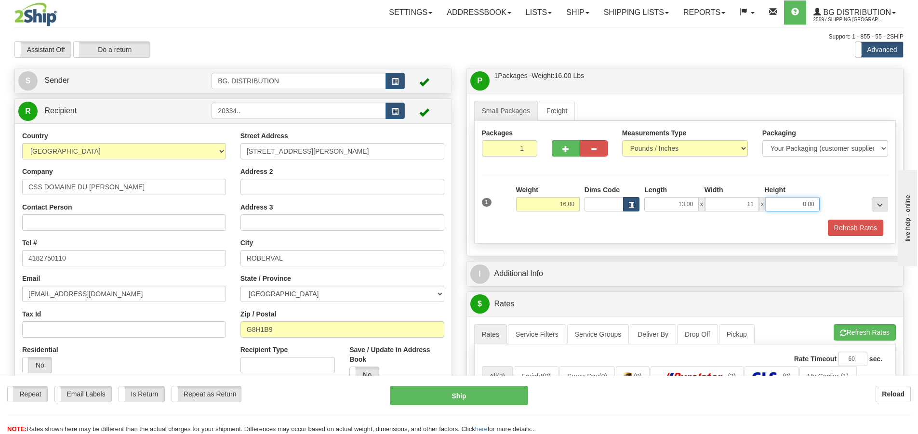
type input "11.00"
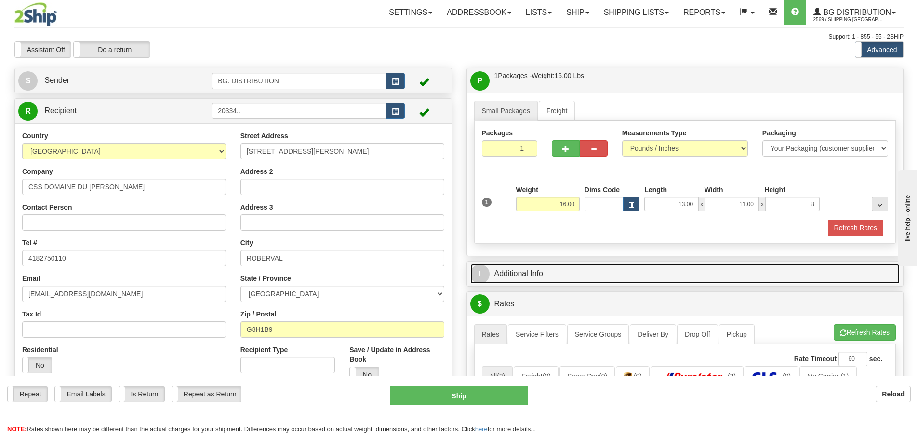
type input "8.00"
click at [479, 279] on span "I" at bounding box center [480, 274] width 19 height 19
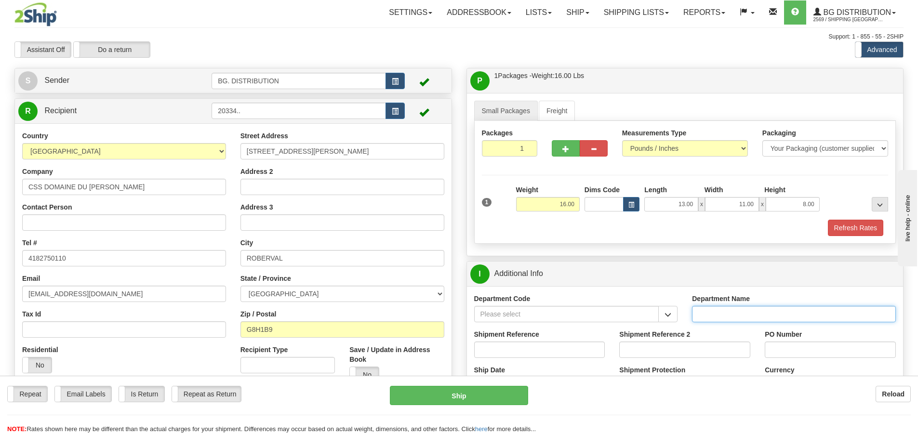
click at [737, 313] on input "Department Name" at bounding box center [794, 314] width 204 height 16
type input "."
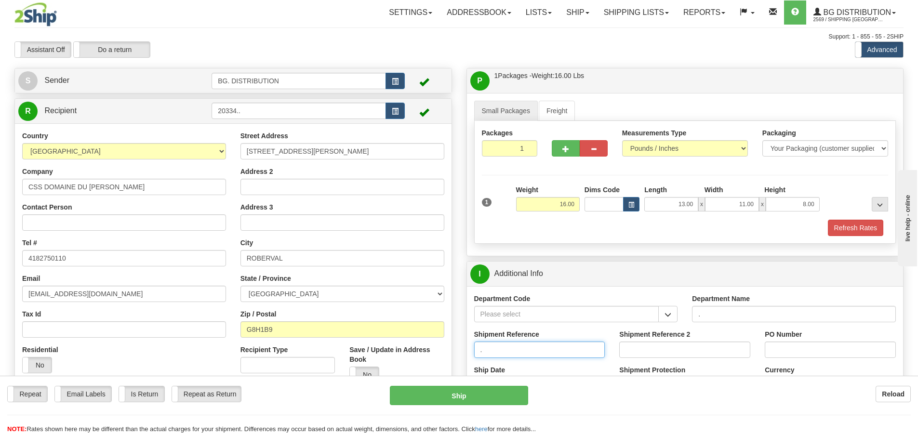
type input "."
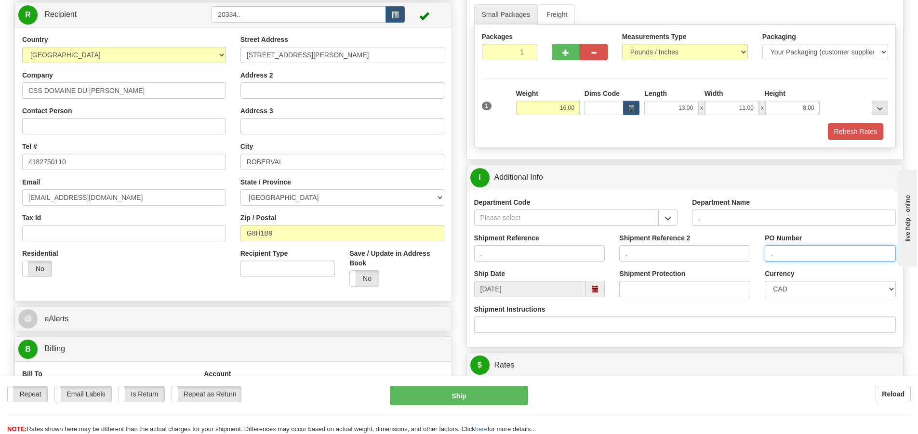
scroll to position [193, 0]
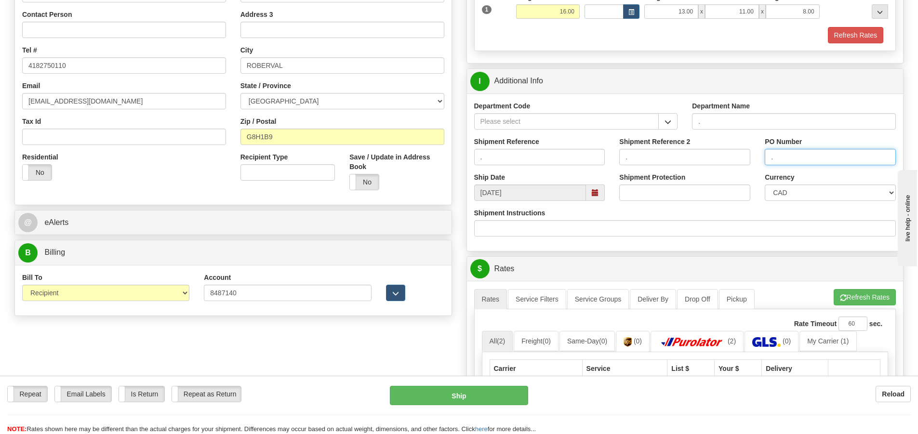
type input "."
click at [876, 306] on ul "Rates Service Filters Service Groups Deliver By Drop Off Pickup Refresh Rates C…" at bounding box center [685, 299] width 422 height 20
click at [876, 303] on button "Refresh Rates" at bounding box center [865, 297] width 62 height 16
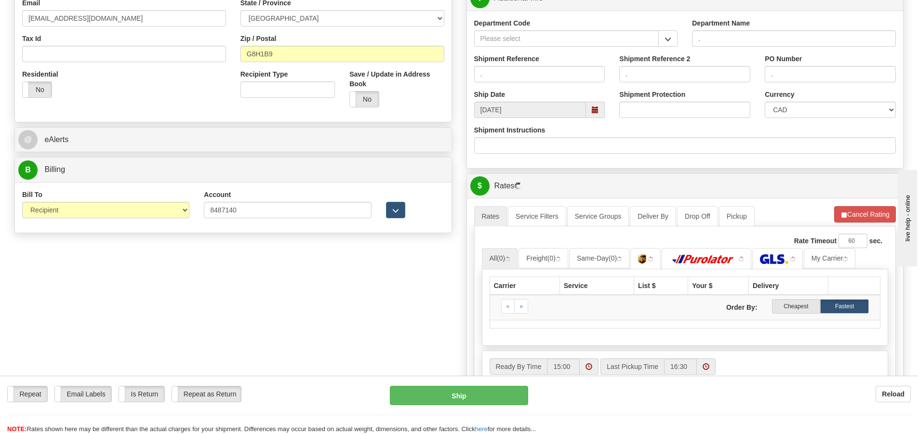
scroll to position [386, 0]
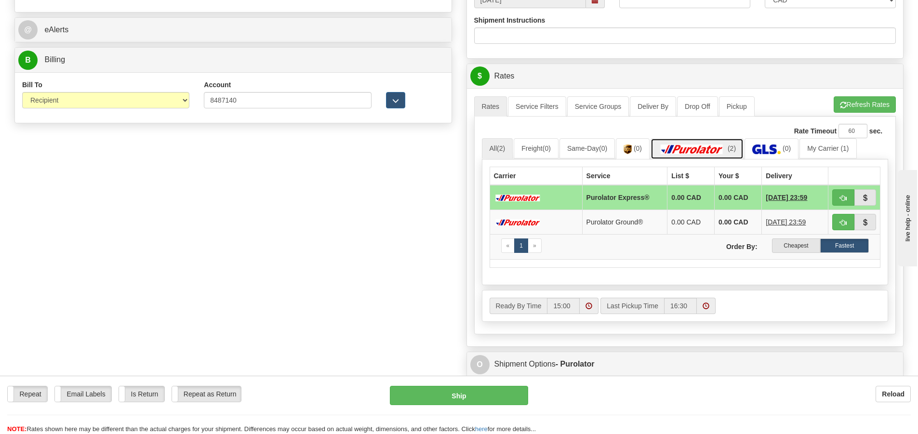
click at [723, 148] on img at bounding box center [692, 150] width 67 height 10
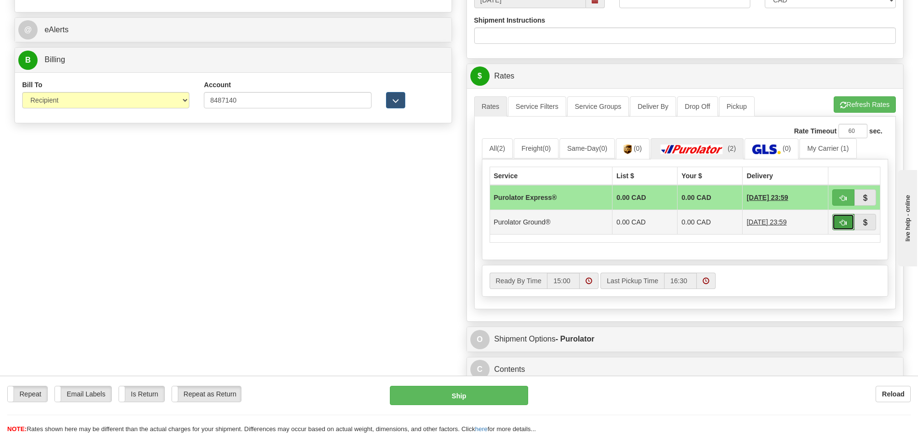
click at [840, 221] on span "button" at bounding box center [843, 223] width 7 height 6
type input "260"
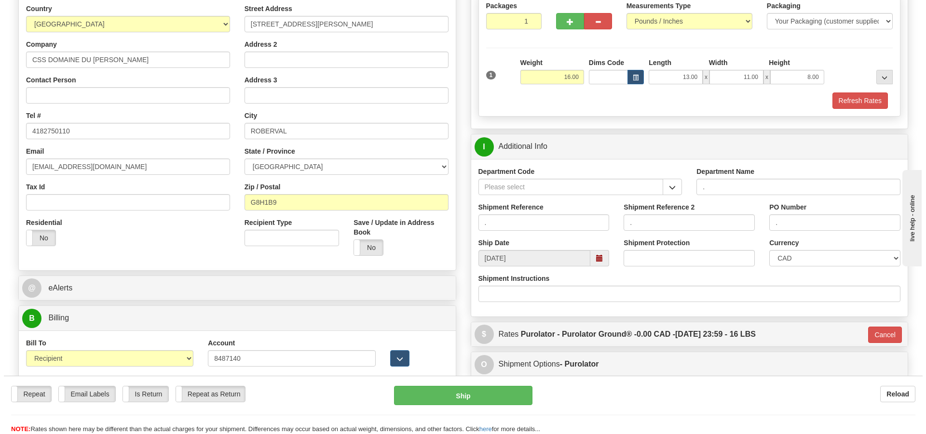
scroll to position [96, 0]
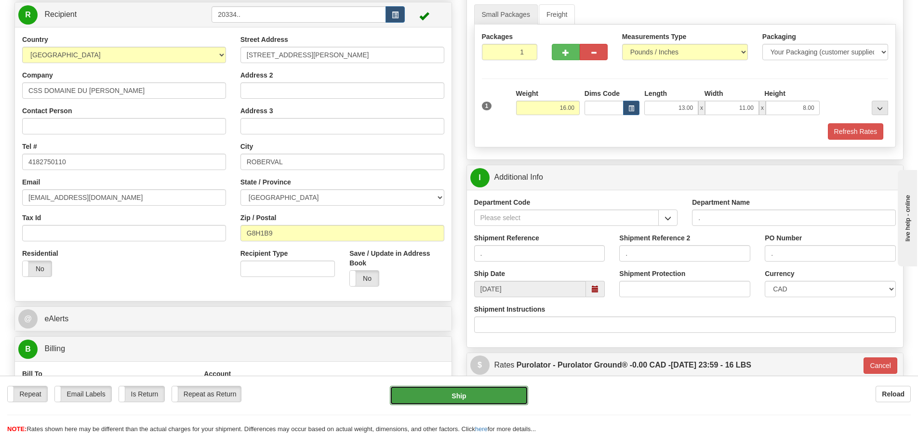
click at [473, 394] on button "Ship" at bounding box center [459, 395] width 138 height 19
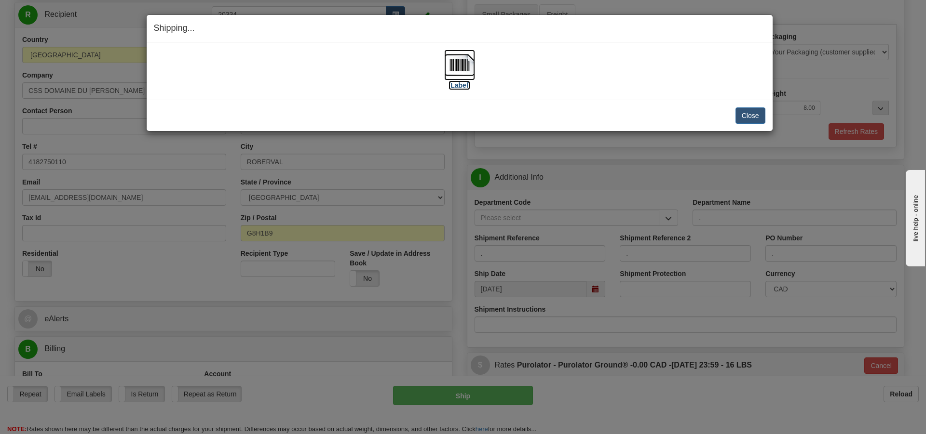
click at [463, 84] on label "[Label]" at bounding box center [459, 86] width 22 height 10
